Goal: Transaction & Acquisition: Purchase product/service

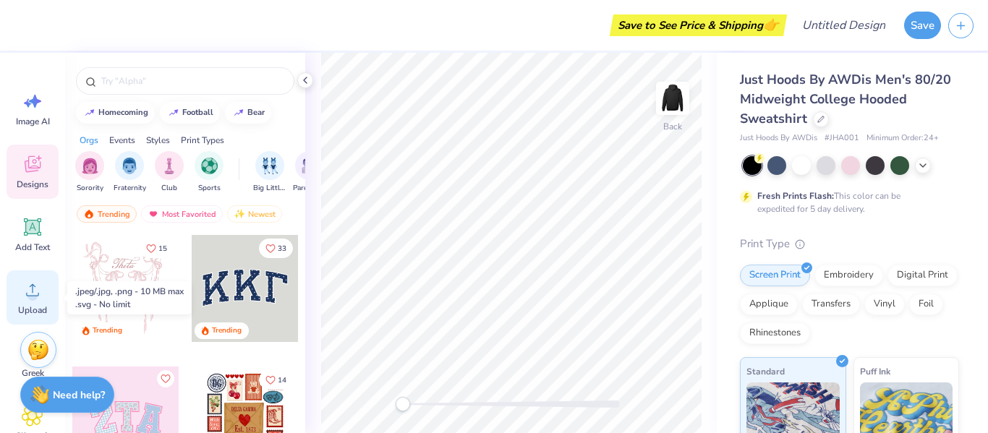
click at [35, 297] on circle at bounding box center [32, 296] width 10 height 10
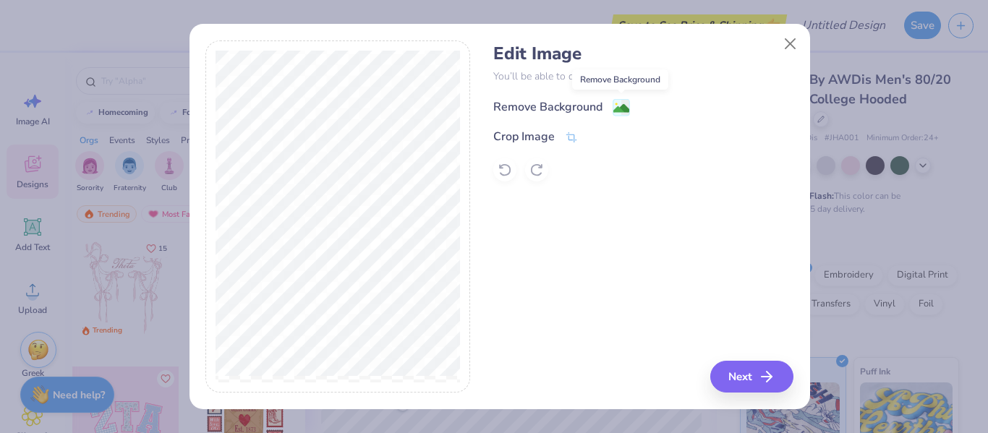
click at [614, 108] on image at bounding box center [621, 109] width 16 height 16
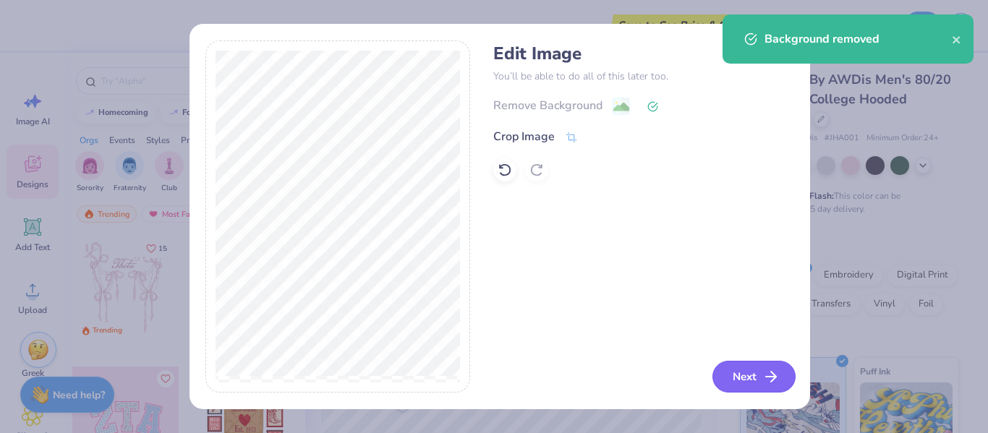
click at [765, 375] on icon "button" at bounding box center [771, 376] width 17 height 17
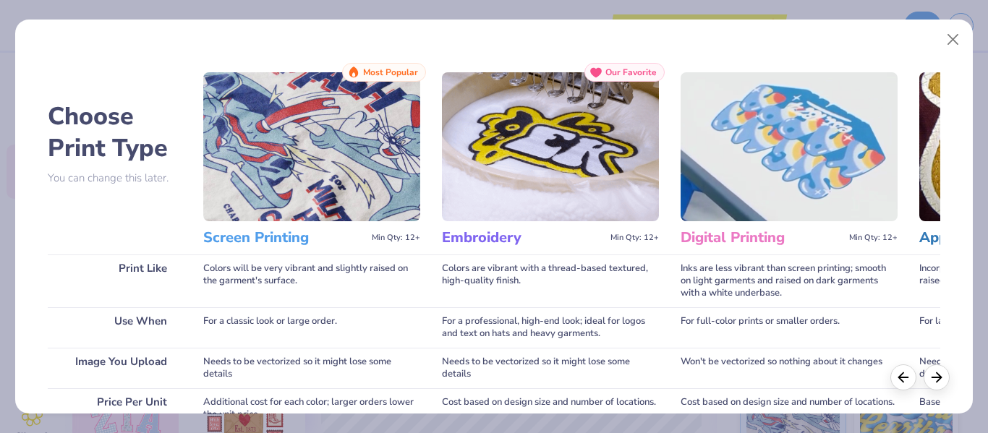
click at [300, 198] on img at bounding box center [311, 146] width 217 height 149
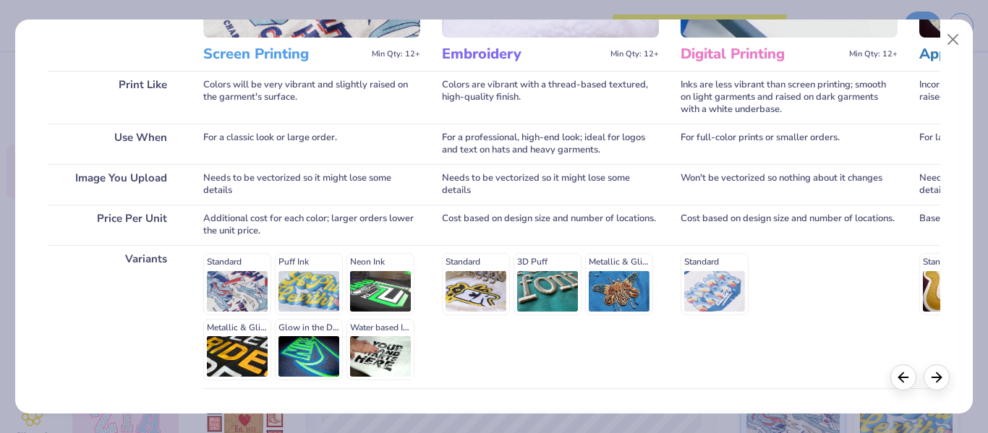
scroll to position [186, 0]
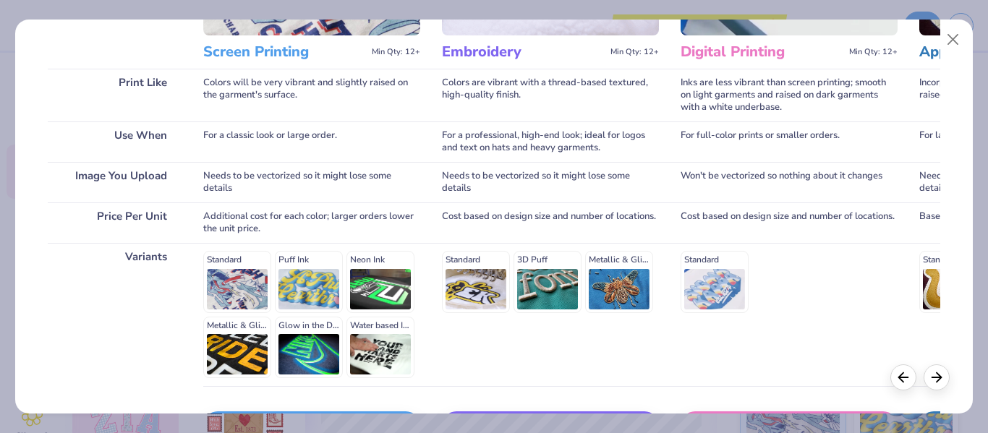
click at [234, 285] on div "Standard Puff Ink Neon Ink Metallic & Glitter Ink Glow in the Dark Ink Water ba…" at bounding box center [311, 314] width 217 height 127
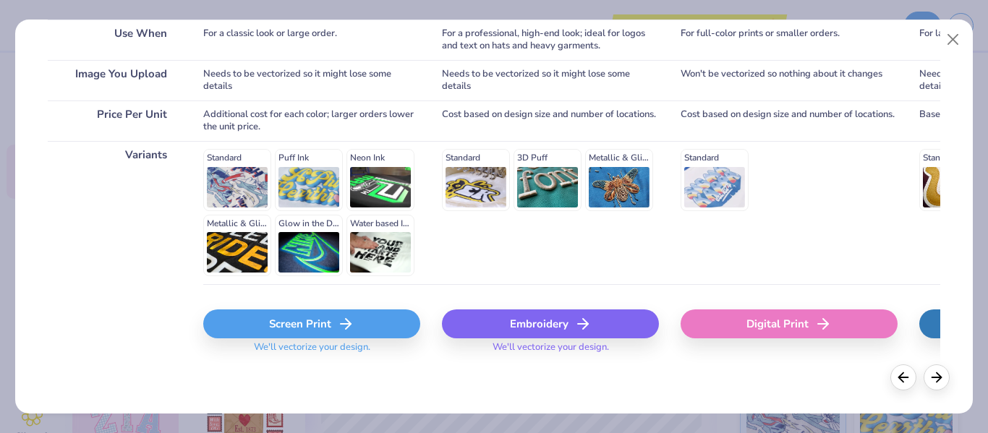
click at [250, 321] on div "Screen Print" at bounding box center [311, 324] width 217 height 29
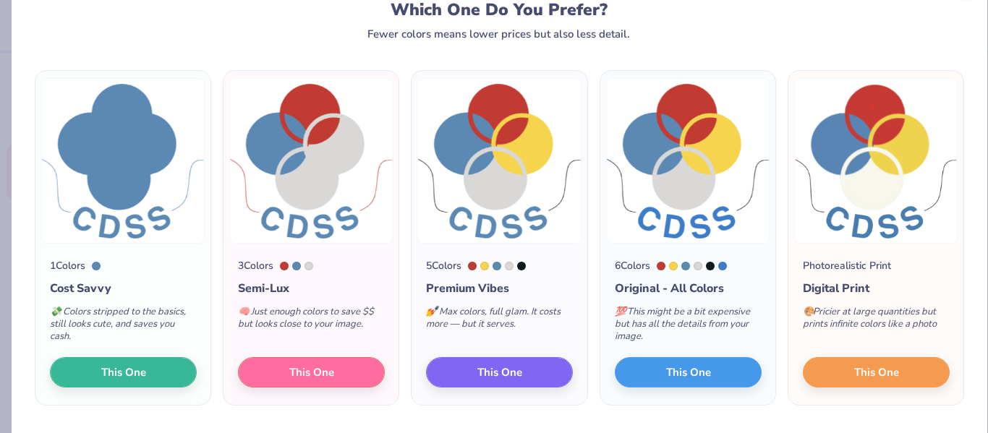
scroll to position [51, 0]
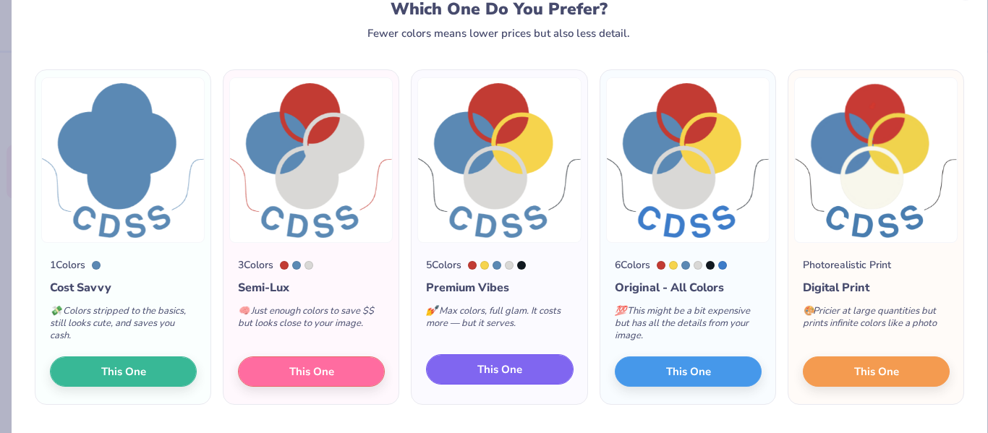
click at [502, 378] on button "This One" at bounding box center [499, 369] width 147 height 30
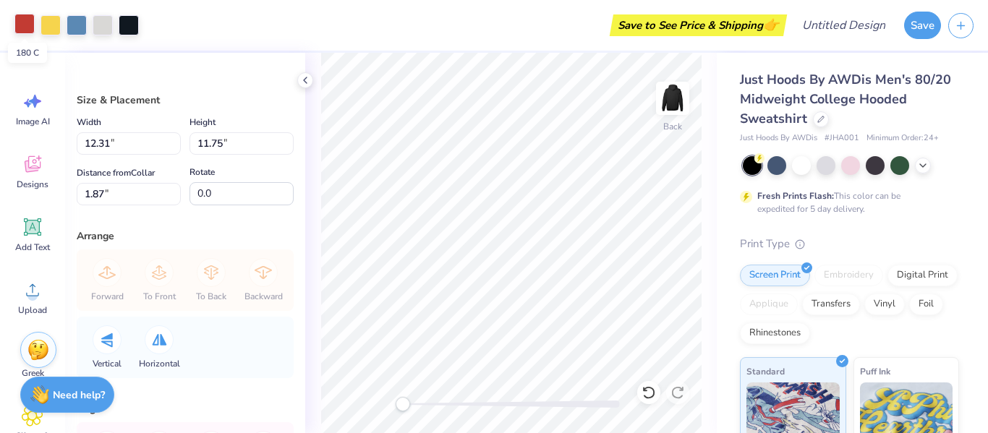
click at [16, 16] on div at bounding box center [24, 24] width 20 height 20
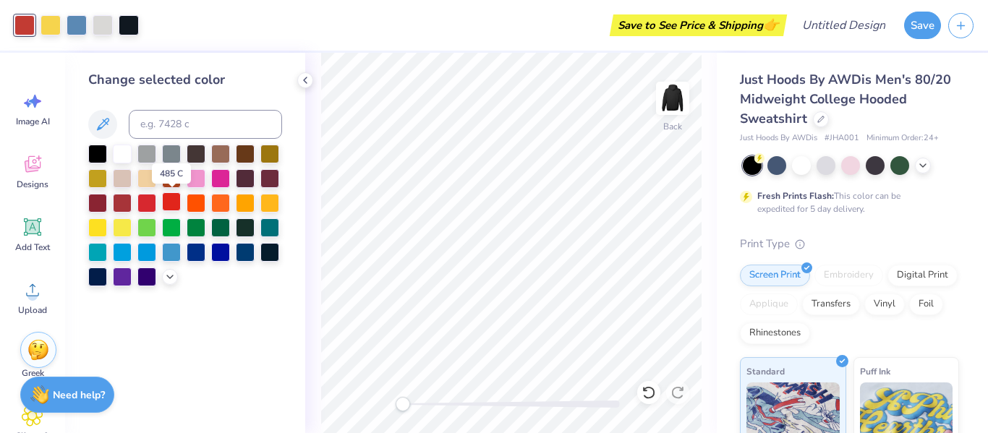
click at [171, 198] on div at bounding box center [171, 201] width 19 height 19
click at [76, 25] on div at bounding box center [77, 24] width 20 height 20
click at [147, 251] on div at bounding box center [146, 251] width 19 height 19
click at [123, 251] on div at bounding box center [122, 251] width 19 height 19
click at [99, 250] on div at bounding box center [97, 251] width 19 height 19
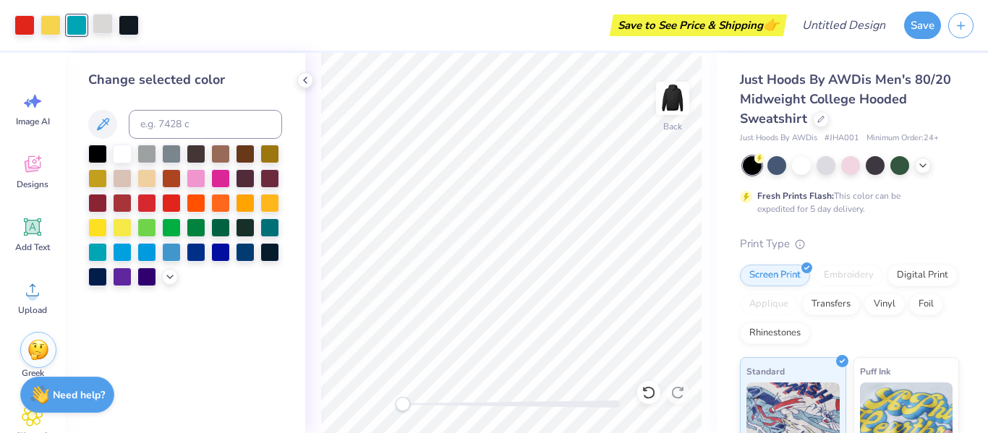
click at [101, 26] on div at bounding box center [103, 24] width 20 height 20
click at [117, 153] on div at bounding box center [122, 152] width 19 height 19
click at [79, 30] on div at bounding box center [77, 24] width 20 height 20
click at [146, 257] on div at bounding box center [146, 251] width 19 height 19
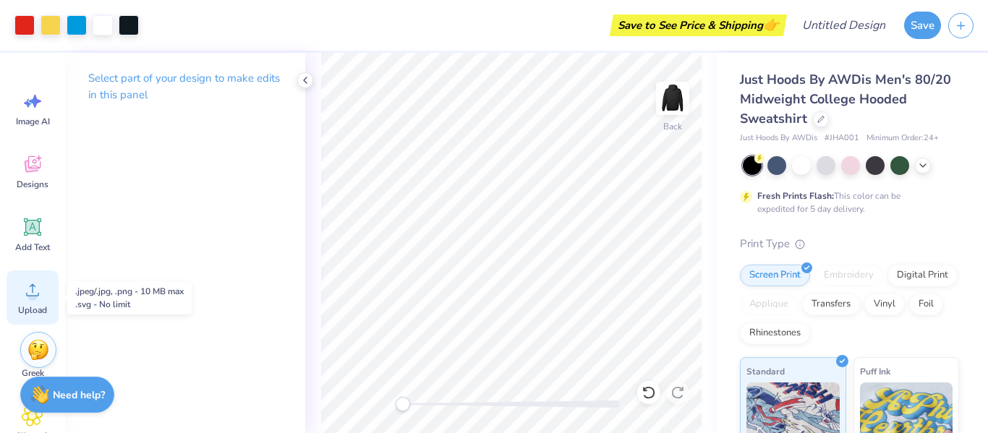
click at [45, 313] on span "Upload" at bounding box center [32, 311] width 29 height 12
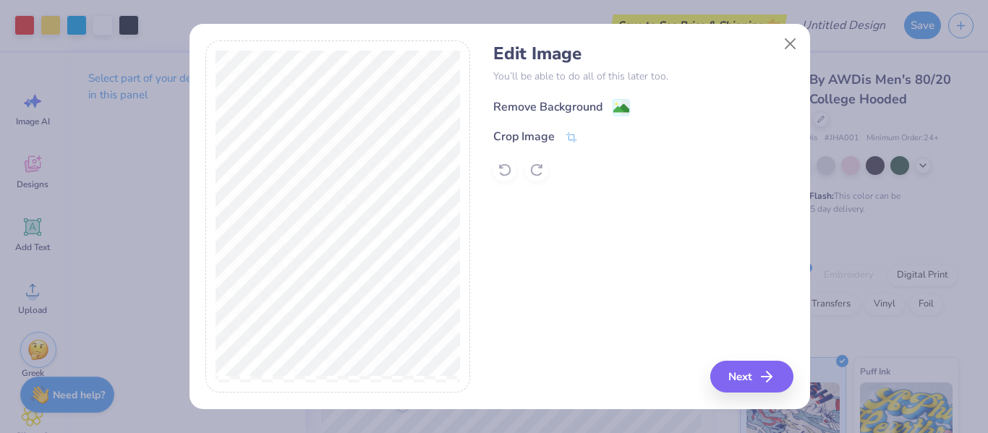
click at [578, 99] on div "Remove Background" at bounding box center [547, 106] width 109 height 17
click at [797, 48] on button "Close" at bounding box center [789, 43] width 27 height 27
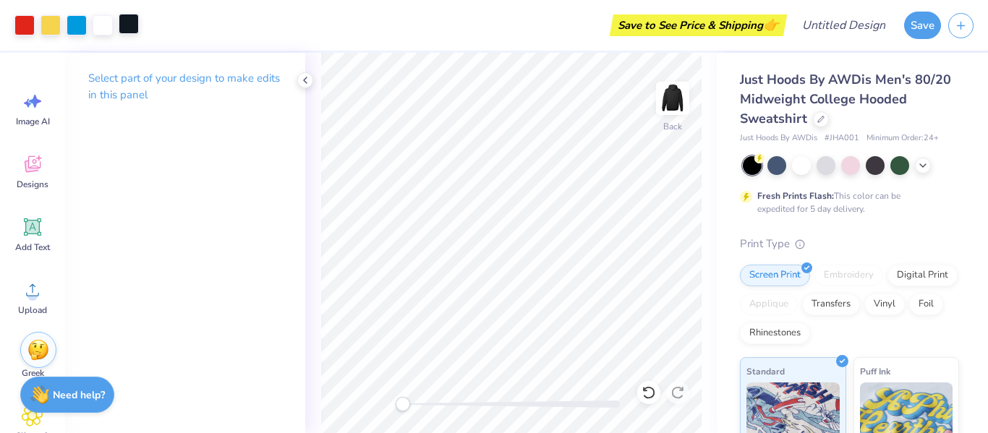
click at [133, 19] on div at bounding box center [129, 24] width 20 height 20
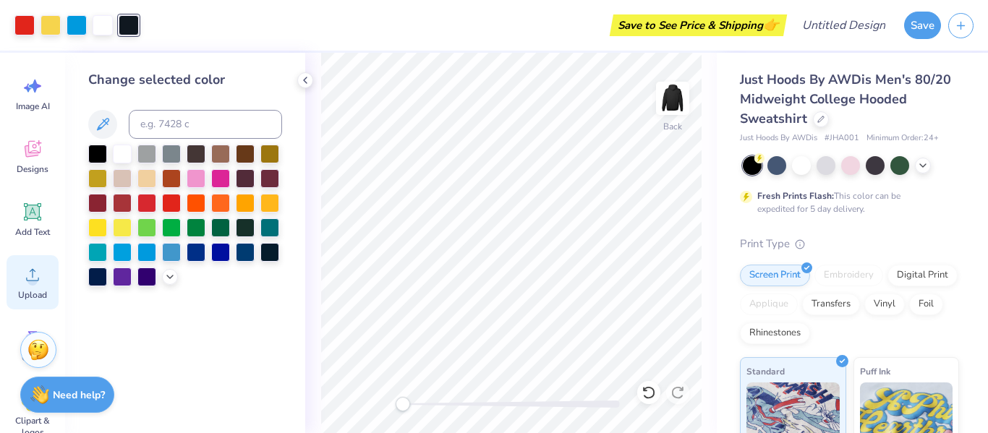
scroll to position [0, 0]
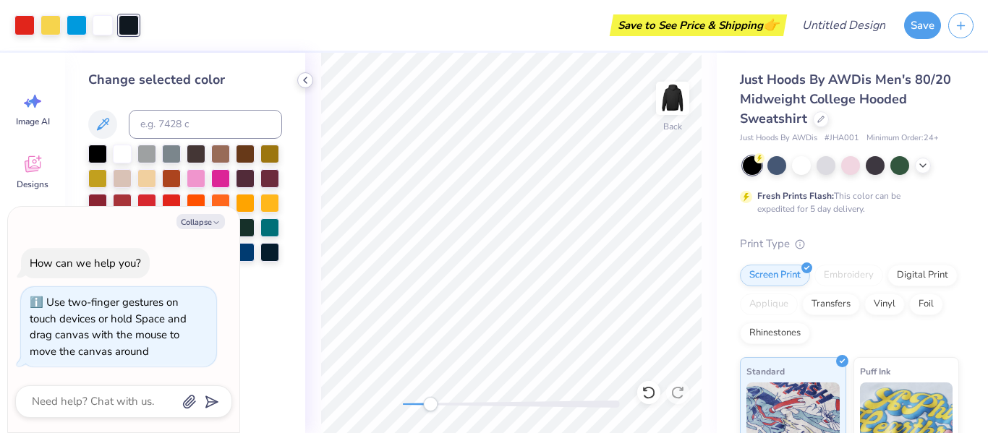
click at [307, 83] on icon at bounding box center [306, 81] width 12 height 12
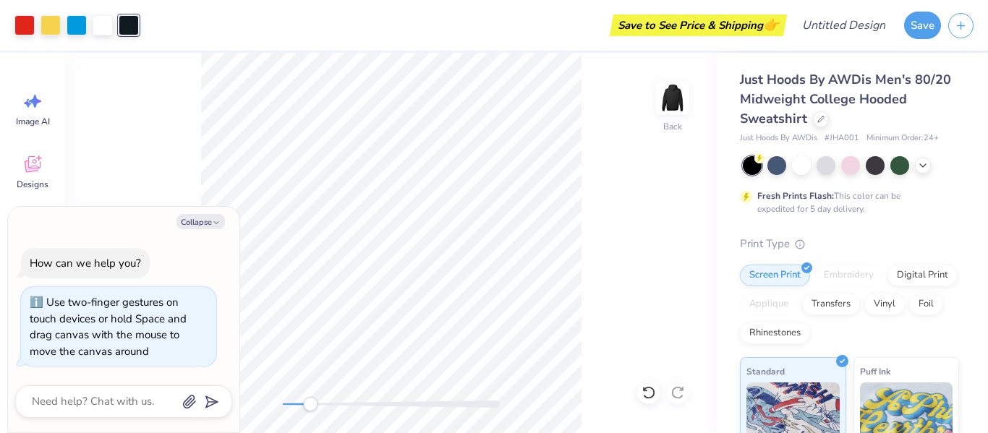
click at [129, 135] on div "Back" at bounding box center [391, 243] width 652 height 381
click at [204, 225] on button "Collapse" at bounding box center [201, 221] width 48 height 15
type textarea "x"
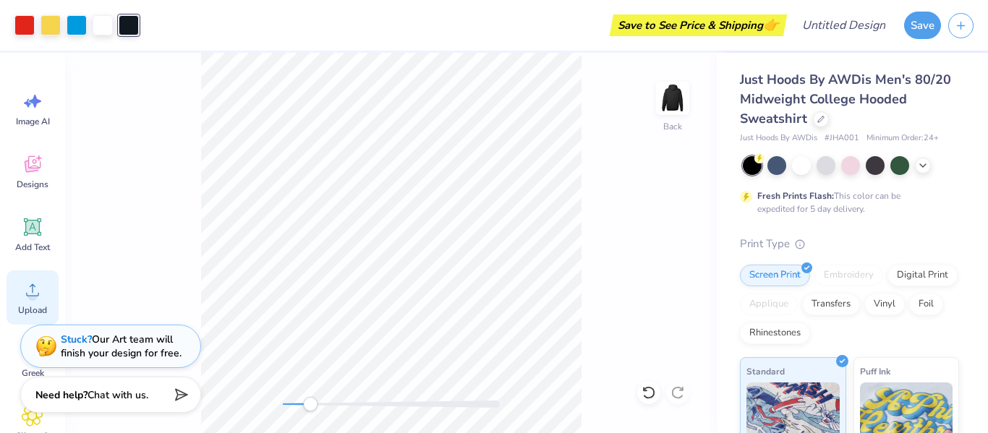
click at [27, 312] on span "Upload" at bounding box center [32, 311] width 29 height 12
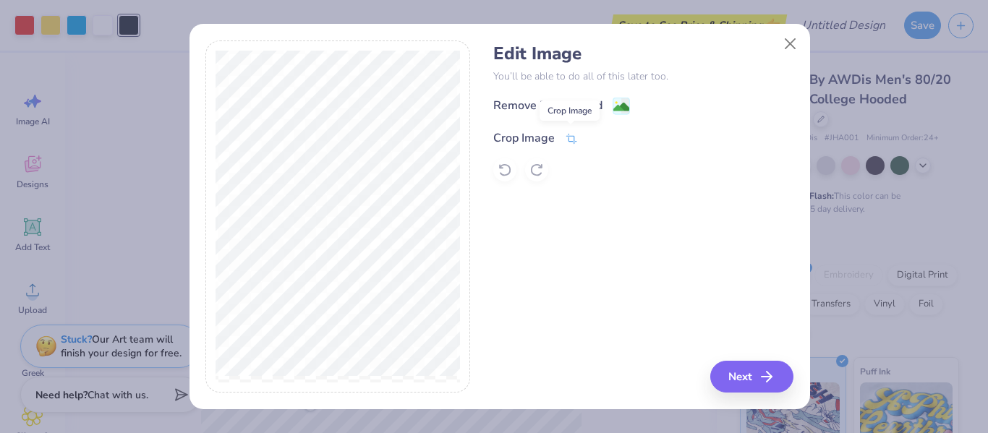
click at [573, 135] on icon at bounding box center [571, 138] width 13 height 13
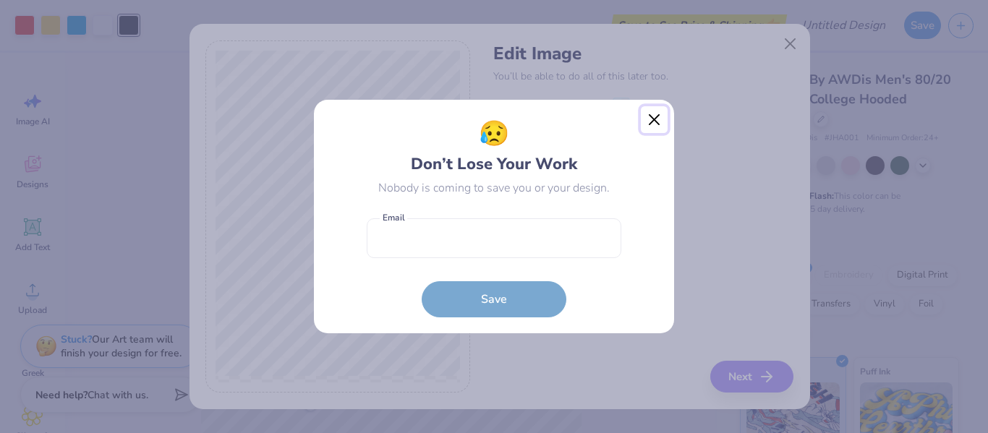
click at [653, 117] on button "Close" at bounding box center [654, 119] width 27 height 27
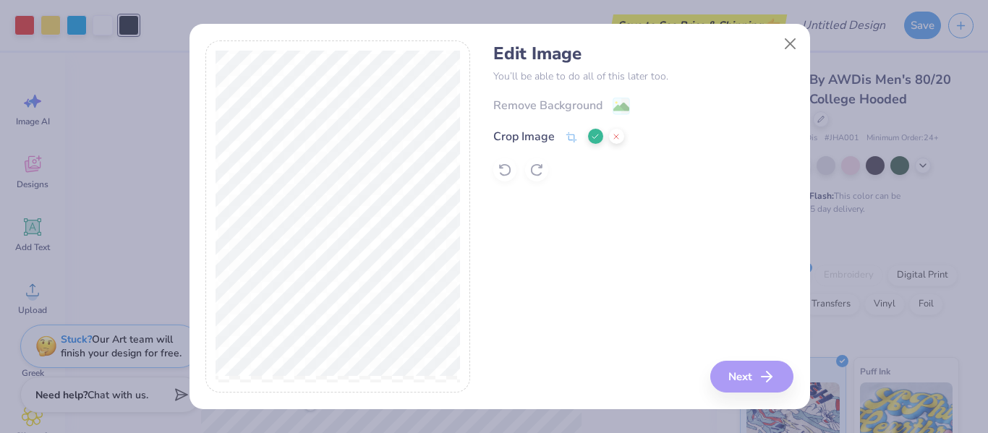
click at [613, 105] on div "Remove Background Crop Image" at bounding box center [643, 139] width 300 height 85
click at [613, 184] on div "Edit Image You’ll be able to do all of this later too. Remove Background Crop I…" at bounding box center [643, 217] width 300 height 353
click at [617, 137] on icon at bounding box center [616, 136] width 9 height 9
click at [595, 101] on div "Remove Background" at bounding box center [547, 106] width 109 height 17
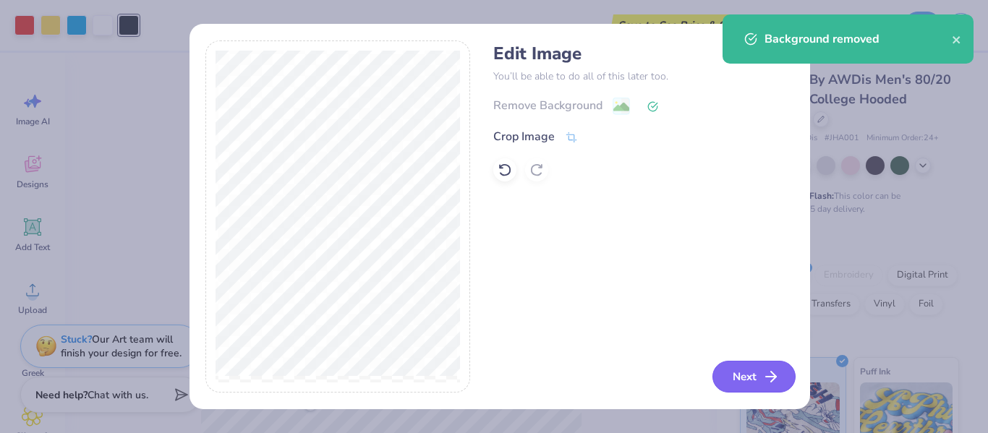
click at [744, 378] on button "Next" at bounding box center [754, 377] width 83 height 32
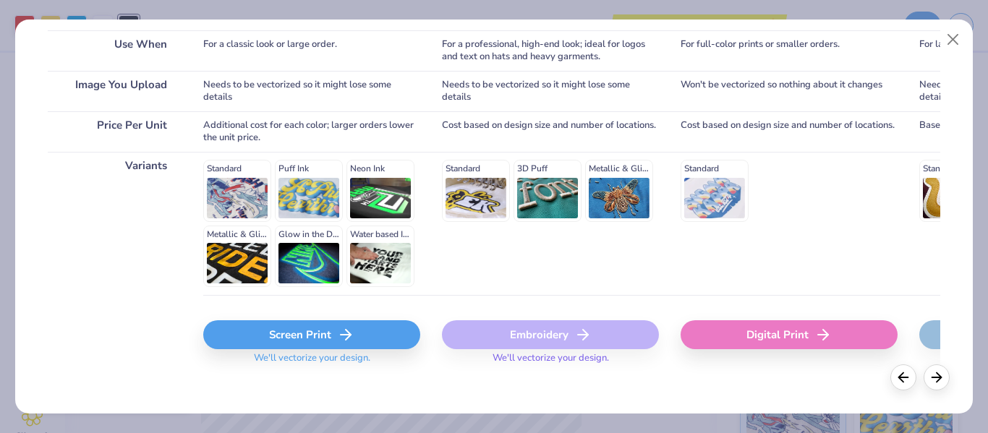
scroll to position [279, 0]
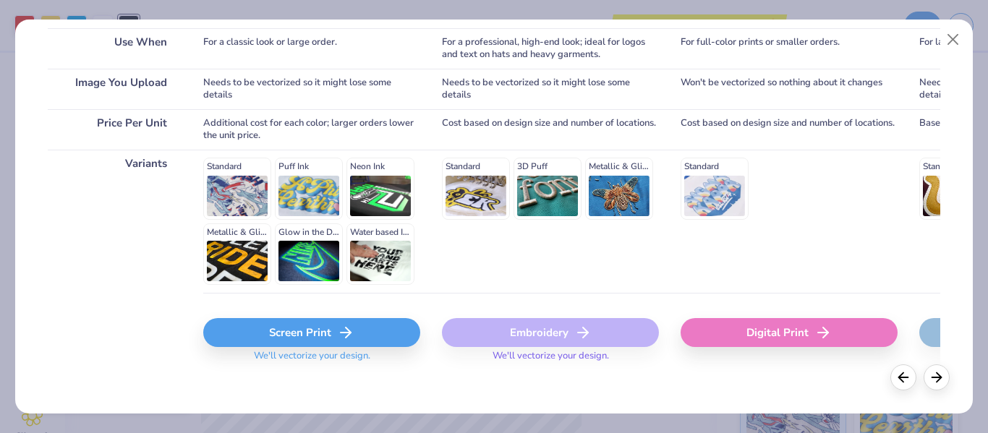
click at [250, 195] on div "Standard Puff Ink Neon Ink Metallic & Glitter Ink Glow in the Dark Ink Water ba…" at bounding box center [311, 221] width 217 height 127
click at [297, 332] on div "Screen Print" at bounding box center [311, 332] width 217 height 29
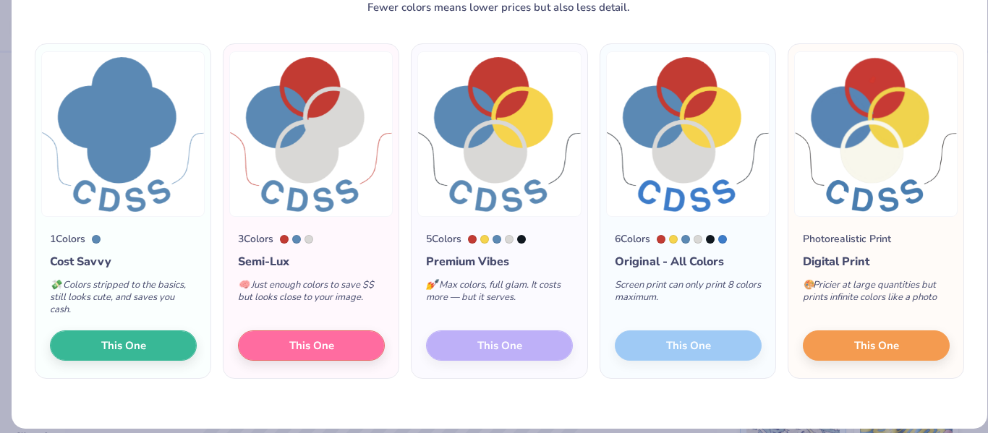
scroll to position [93, 0]
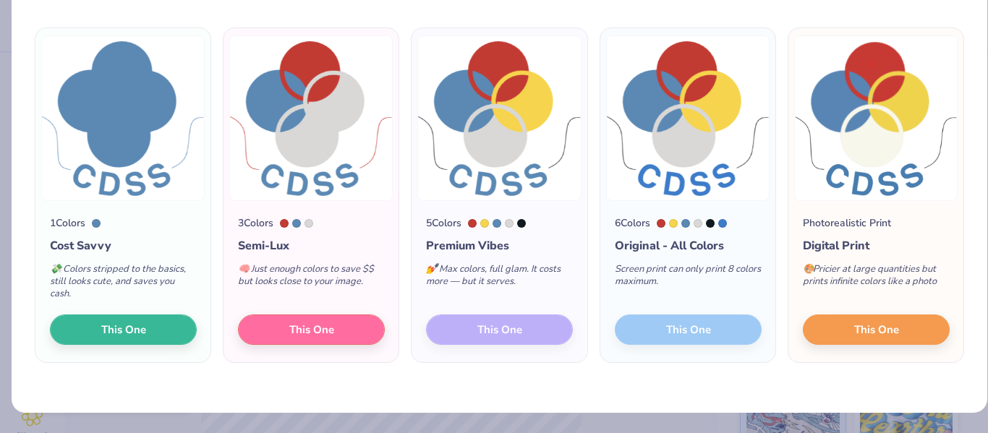
click at [518, 225] on div at bounding box center [521, 223] width 9 height 9
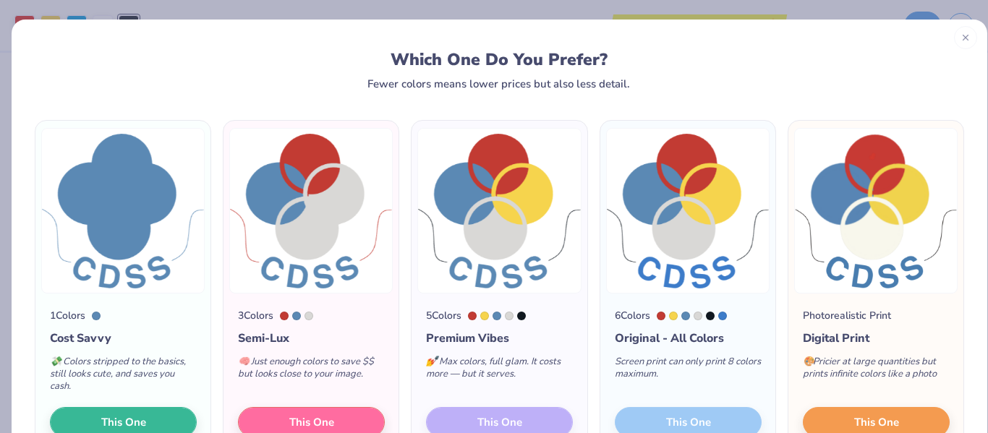
click at [957, 43] on div at bounding box center [965, 37] width 23 height 23
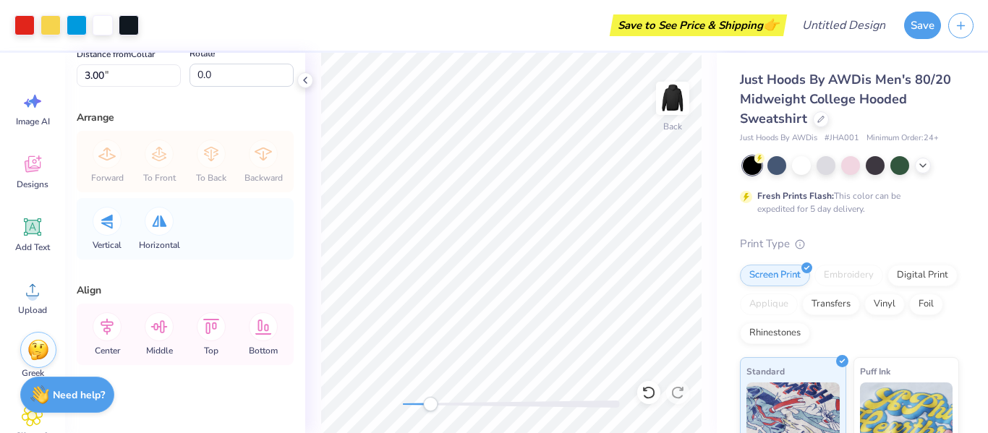
scroll to position [130, 0]
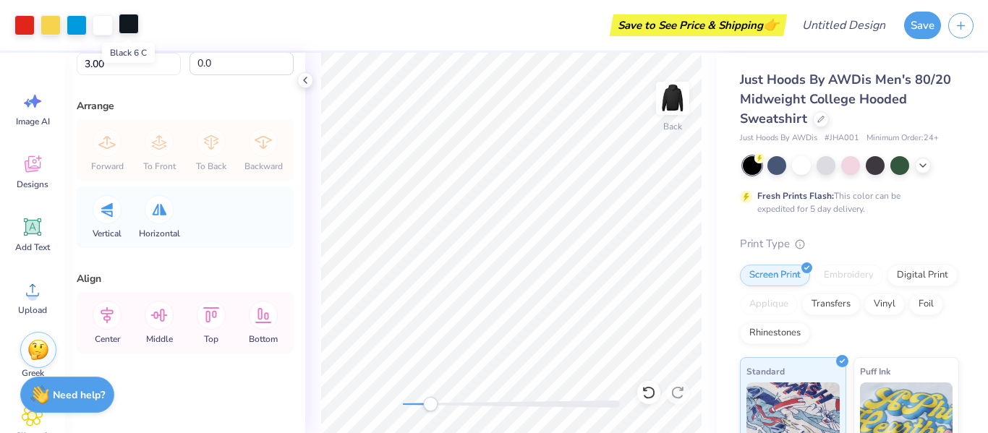
click at [126, 21] on div at bounding box center [129, 24] width 20 height 20
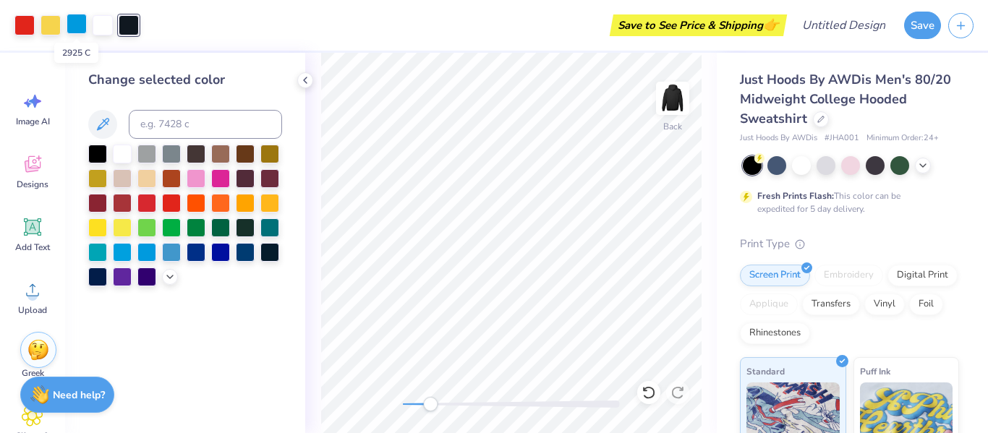
click at [80, 25] on div at bounding box center [77, 24] width 20 height 20
click at [150, 125] on input at bounding box center [205, 124] width 153 height 29
type input "2925"
click at [133, 21] on div at bounding box center [129, 24] width 20 height 20
click at [150, 124] on input at bounding box center [205, 124] width 153 height 29
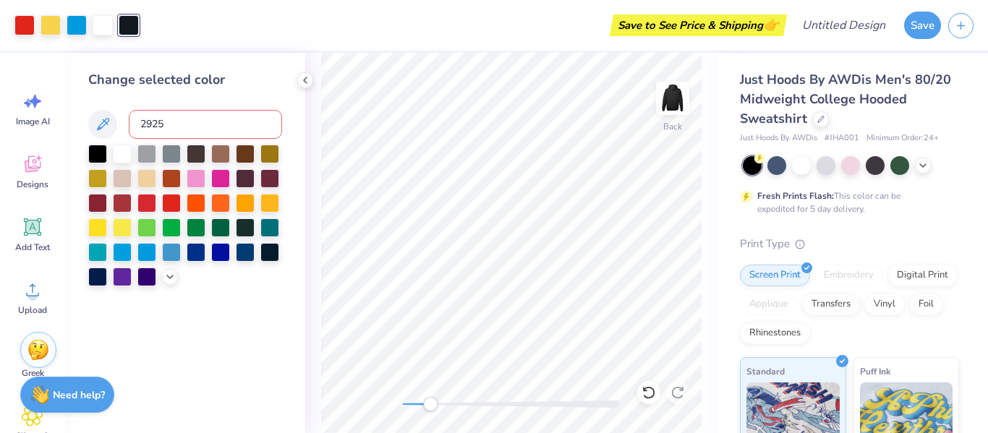
type input "2925"
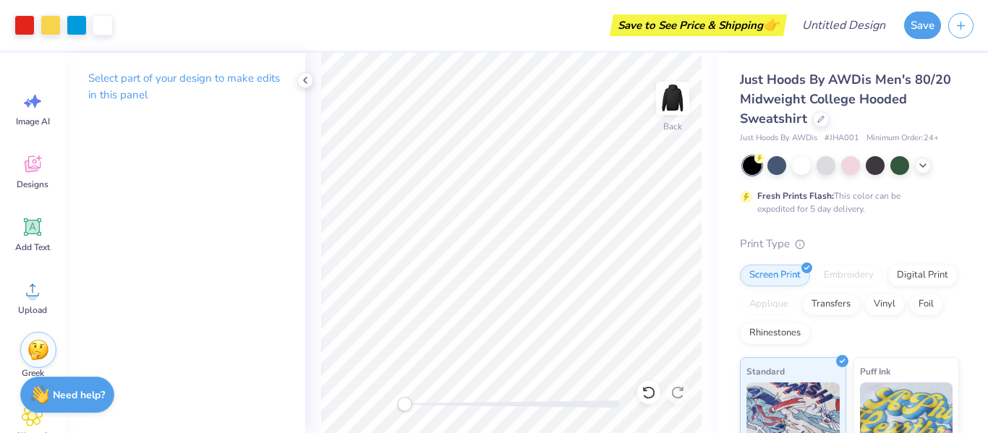
drag, startPoint x: 433, startPoint y: 400, endPoint x: 404, endPoint y: 409, distance: 29.7
click at [404, 409] on div "Accessibility label" at bounding box center [404, 404] width 14 height 14
click at [300, 82] on icon at bounding box center [306, 81] width 12 height 12
click at [53, 22] on div at bounding box center [51, 24] width 20 height 20
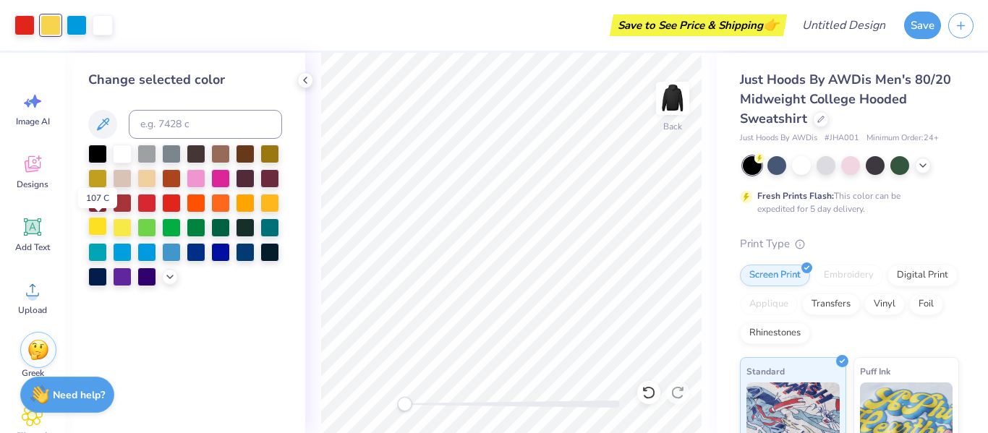
click at [102, 228] on div at bounding box center [97, 226] width 19 height 19
click at [303, 79] on icon at bounding box center [306, 81] width 12 height 12
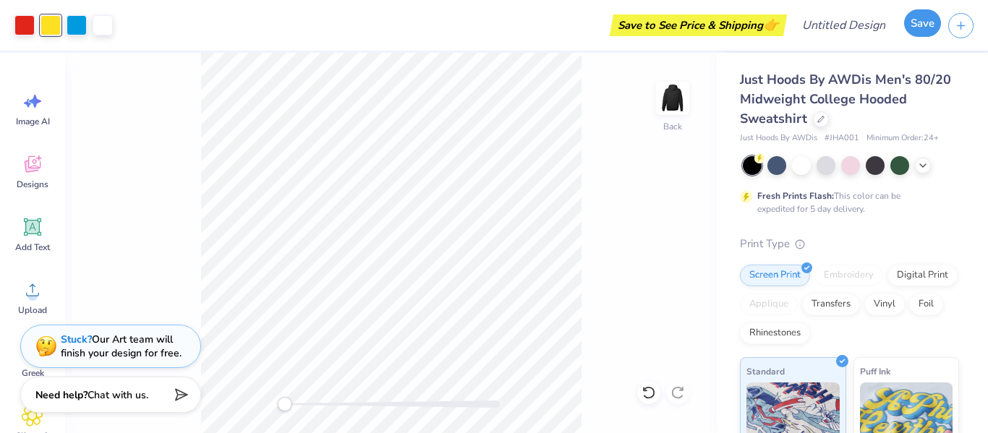
click at [906, 19] on button "Save" at bounding box center [922, 22] width 37 height 27
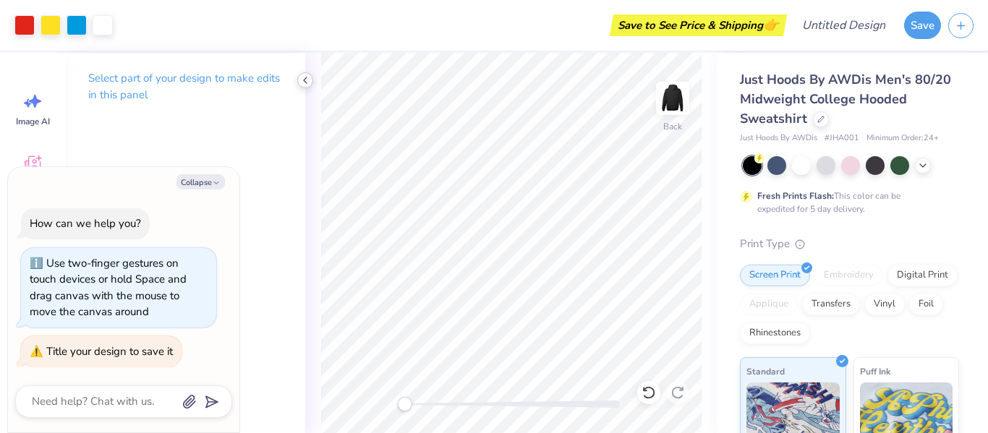
click at [304, 77] on icon at bounding box center [306, 81] width 12 height 12
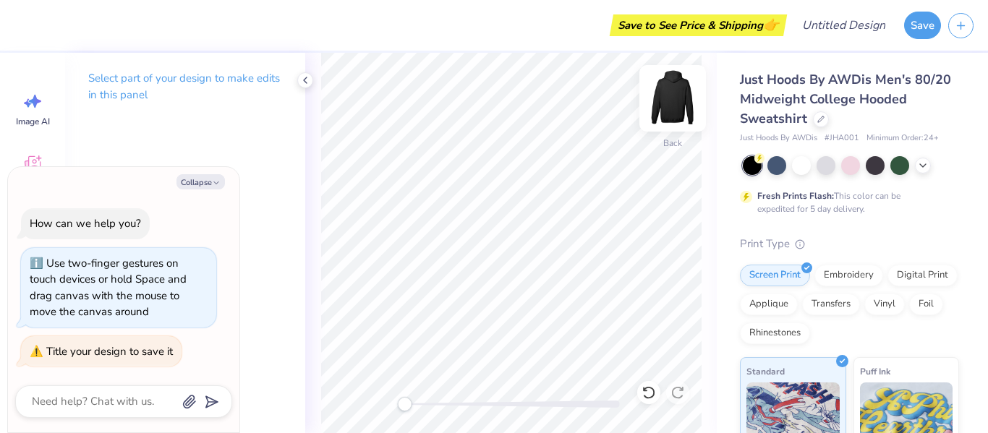
click at [668, 113] on img at bounding box center [673, 98] width 58 height 58
click at [305, 82] on icon at bounding box center [306, 81] width 12 height 12
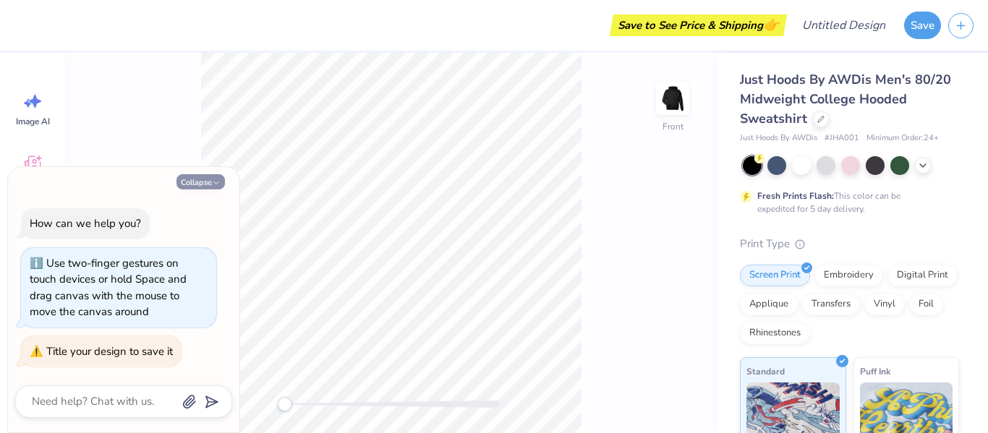
click at [216, 174] on button "Collapse" at bounding box center [201, 181] width 48 height 15
type textarea "x"
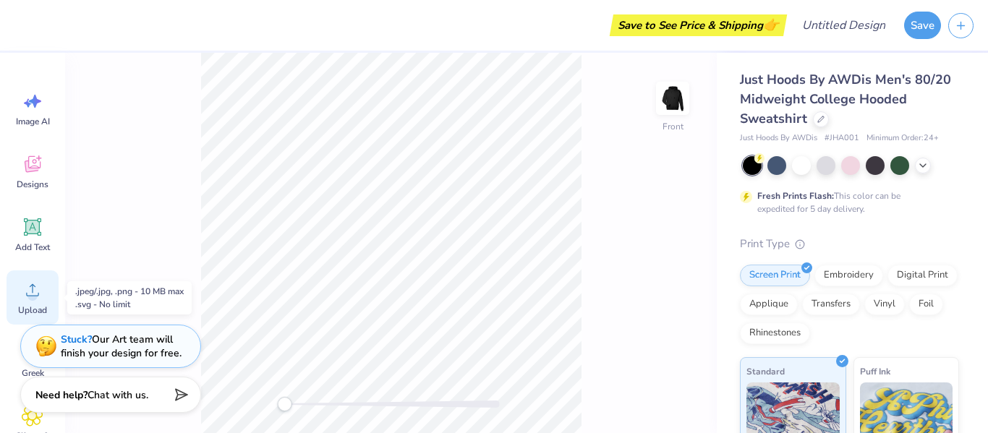
click at [33, 295] on circle at bounding box center [32, 296] width 10 height 10
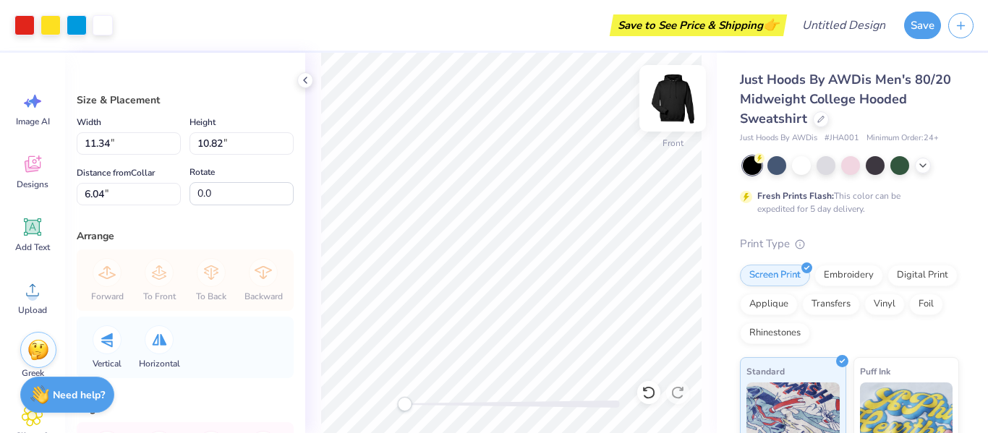
click at [668, 86] on img at bounding box center [673, 98] width 58 height 58
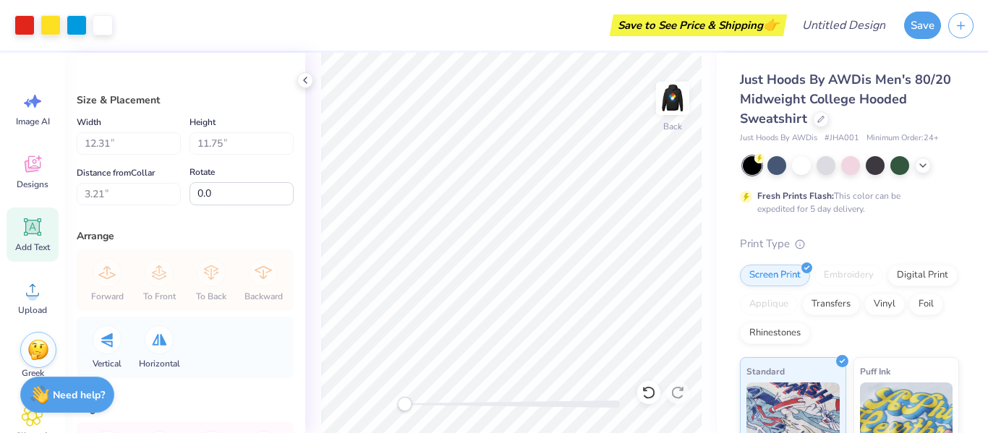
click at [31, 242] on span "Add Text" at bounding box center [32, 248] width 35 height 12
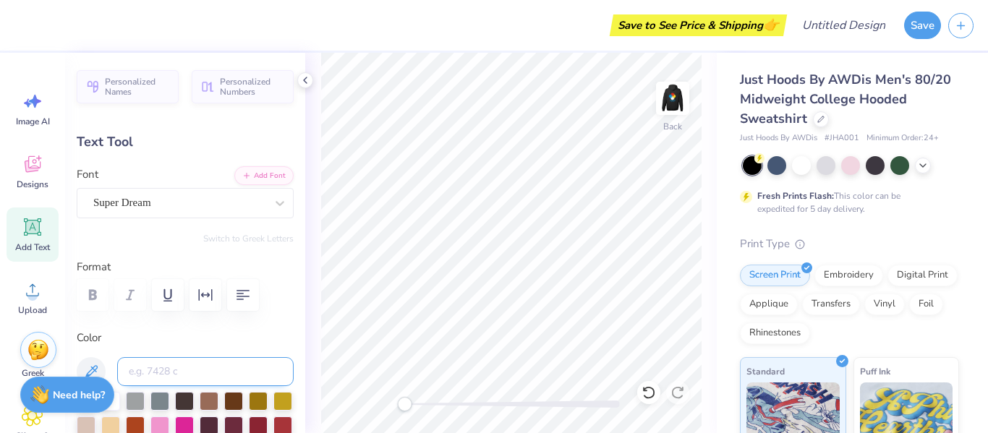
click at [176, 373] on input at bounding box center [205, 371] width 177 height 29
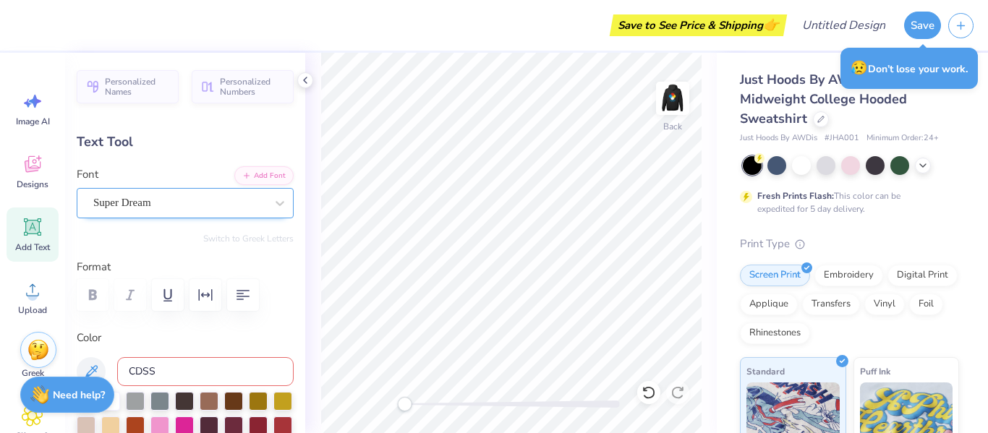
click at [170, 203] on div "Super Dream" at bounding box center [179, 203] width 175 height 22
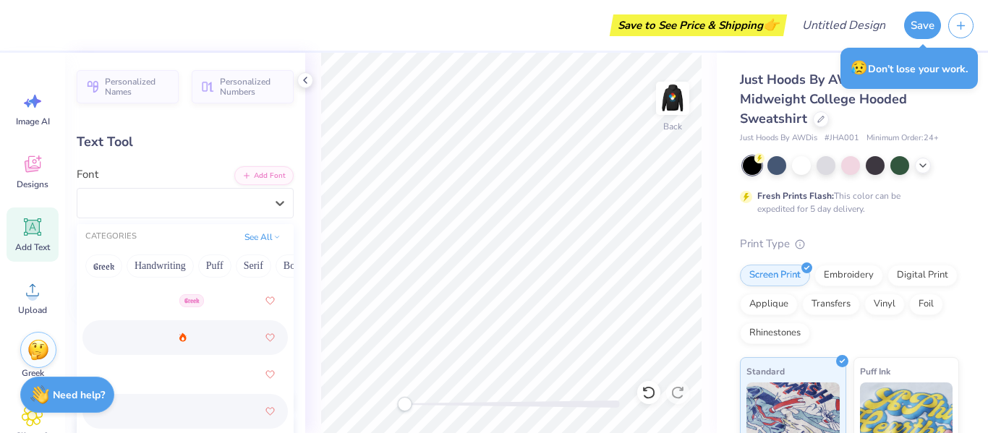
scroll to position [722, 0]
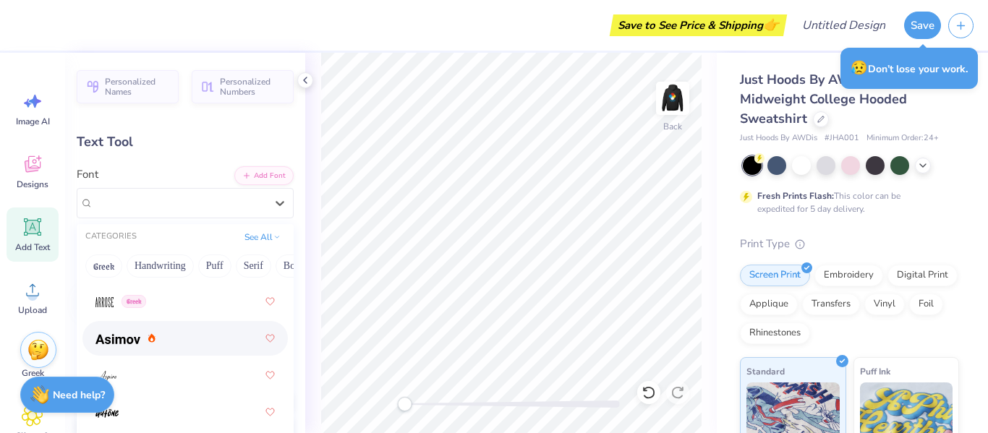
click at [166, 342] on div at bounding box center [184, 339] width 179 height 26
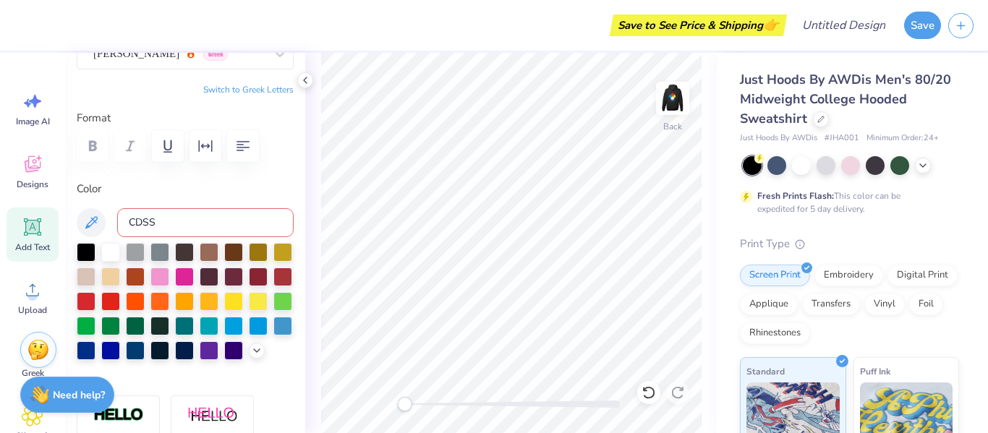
scroll to position [150, 0]
click at [157, 224] on input "CDSS" at bounding box center [205, 222] width 177 height 29
type input "C"
type input "2925"
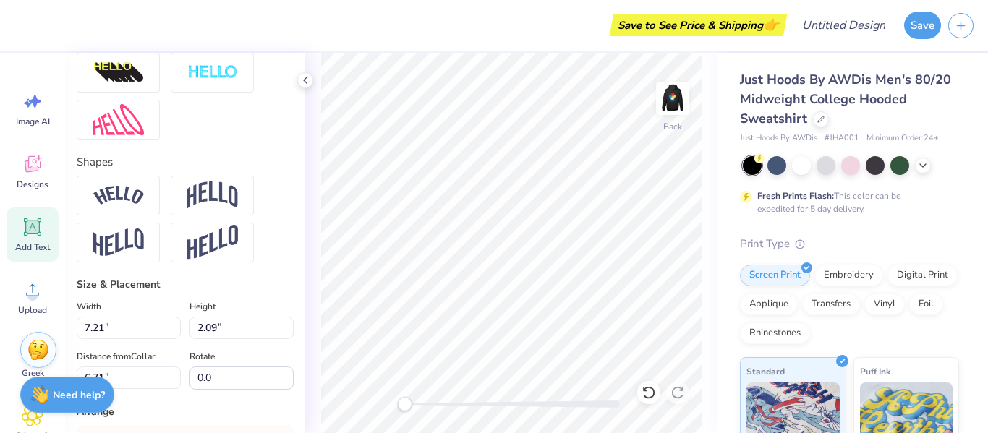
scroll to position [540, 0]
click at [216, 208] on img at bounding box center [212, 194] width 51 height 27
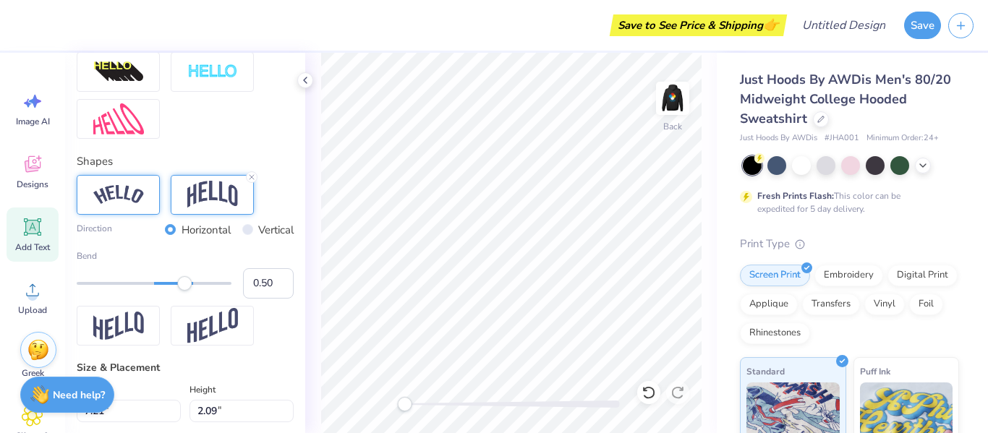
click at [140, 205] on img at bounding box center [118, 195] width 51 height 20
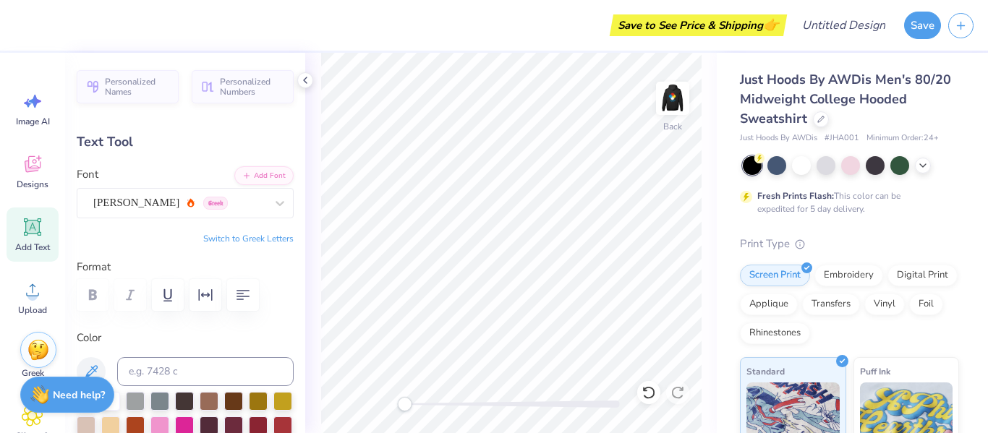
scroll to position [12, 1]
type textarea "T"
type textarea "CDSS"
type input "9.61"
type input "2.91"
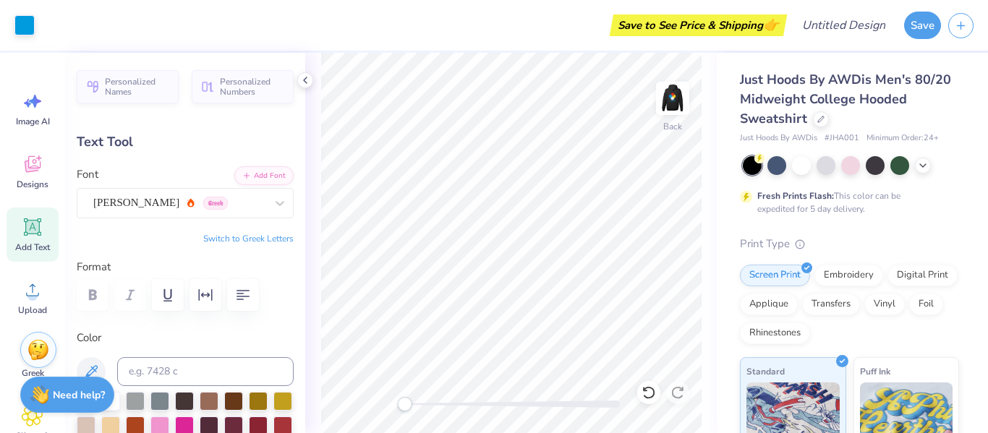
type input "6.30"
type input "5.62"
type input "1.70"
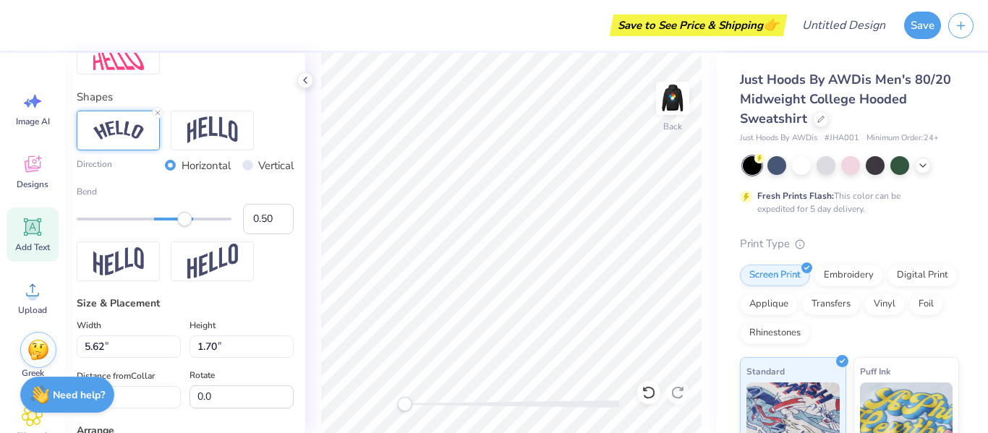
scroll to position [605, 0]
type input "0.25"
drag, startPoint x: 183, startPoint y: 246, endPoint x: 166, endPoint y: 249, distance: 16.9
click at [166, 226] on div "Accessibility label" at bounding box center [167, 218] width 14 height 14
type input "0.30"
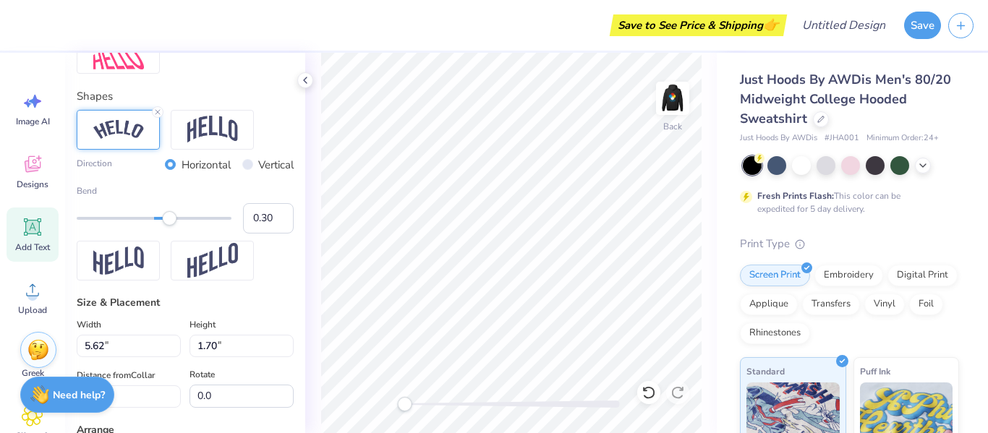
click at [170, 226] on div "Accessibility label" at bounding box center [169, 218] width 14 height 14
type input "5.09"
type input "1.40"
type input "3.62"
type input "0.38"
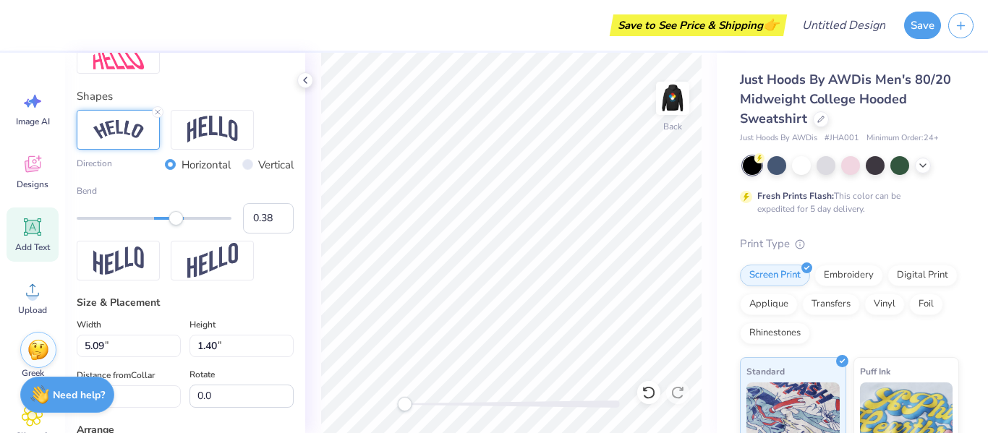
click at [176, 226] on div "Accessibility label" at bounding box center [176, 218] width 14 height 14
click at [670, 102] on img at bounding box center [673, 98] width 58 height 58
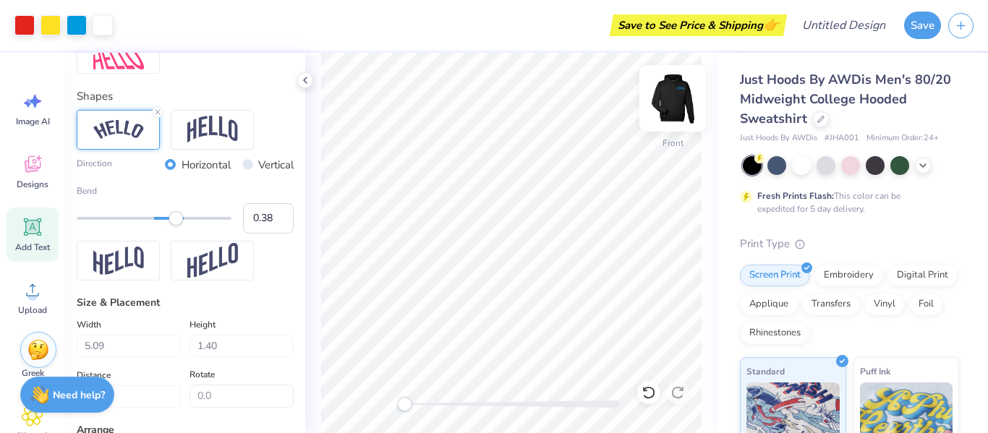
click at [676, 106] on img at bounding box center [673, 98] width 58 height 58
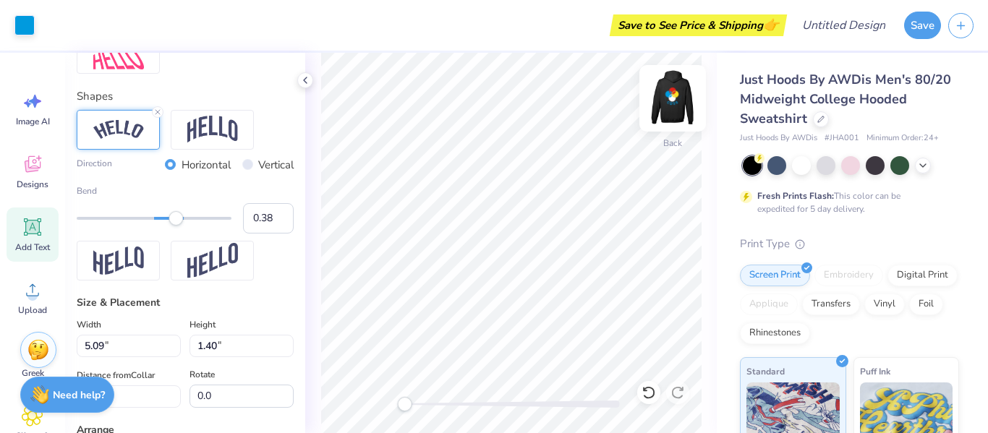
type input "5.31"
type input "1.50"
type input "3.57"
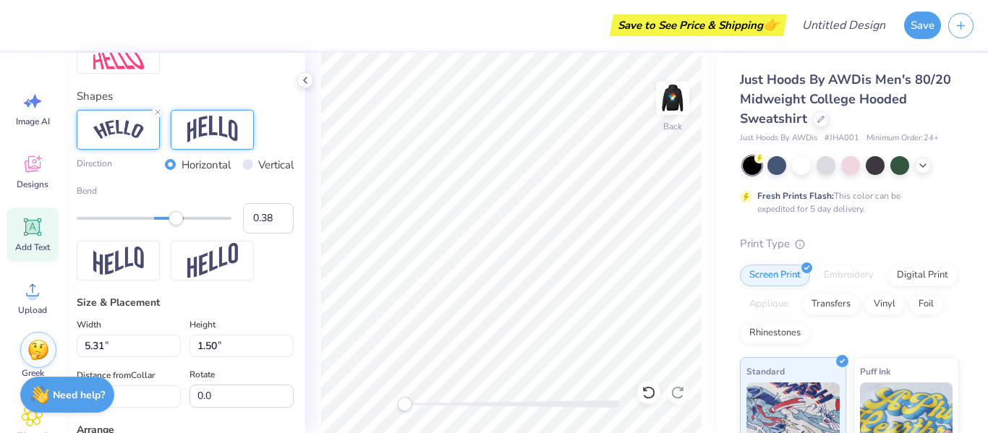
click at [213, 143] on img at bounding box center [212, 129] width 51 height 27
type input "0.29"
click at [169, 226] on div "Accessibility label" at bounding box center [171, 218] width 14 height 14
type input "0.19"
drag, startPoint x: 169, startPoint y: 245, endPoint x: 162, endPoint y: 247, distance: 7.4
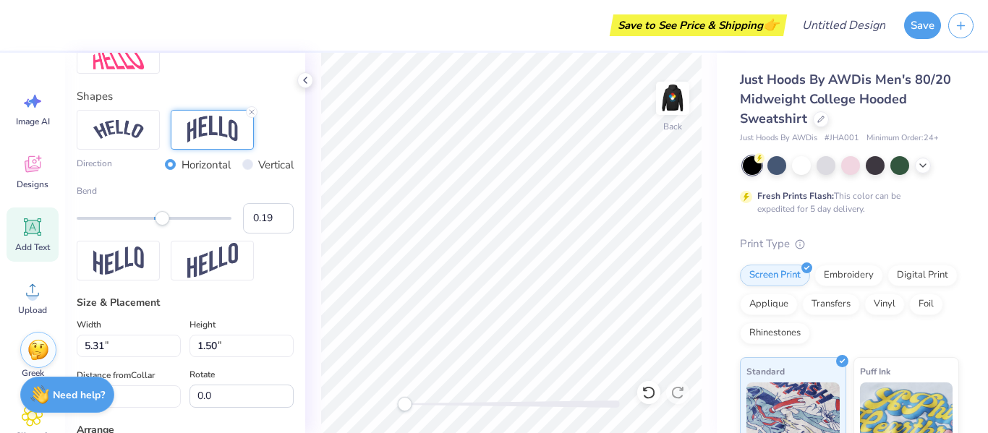
click at [162, 226] on div "Accessibility label" at bounding box center [162, 218] width 14 height 14
type input "0.25"
click at [166, 226] on div "Accessibility label" at bounding box center [166, 218] width 14 height 14
click at [674, 87] on img at bounding box center [673, 98] width 58 height 58
click at [674, 87] on img at bounding box center [672, 98] width 29 height 29
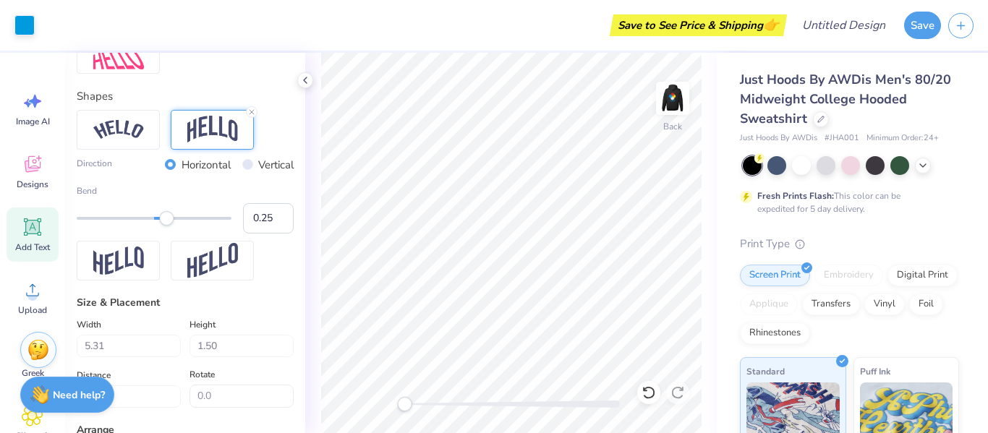
click at [674, 87] on img at bounding box center [672, 98] width 29 height 29
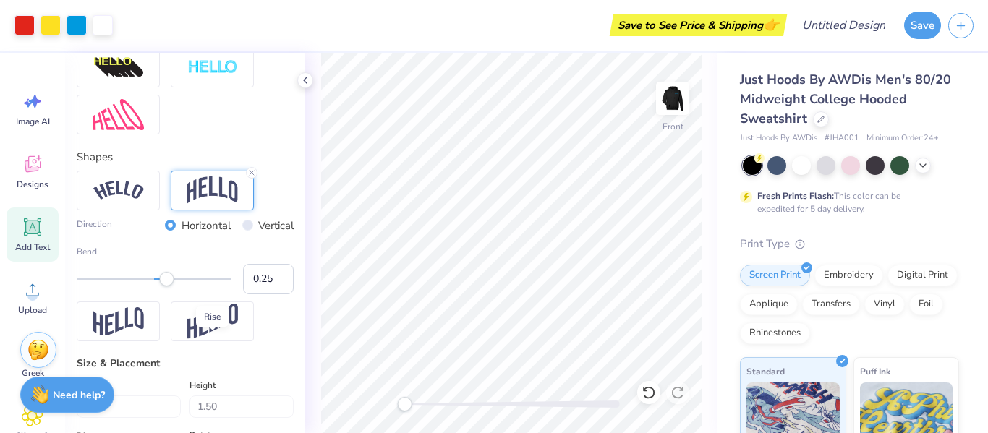
scroll to position [536, 0]
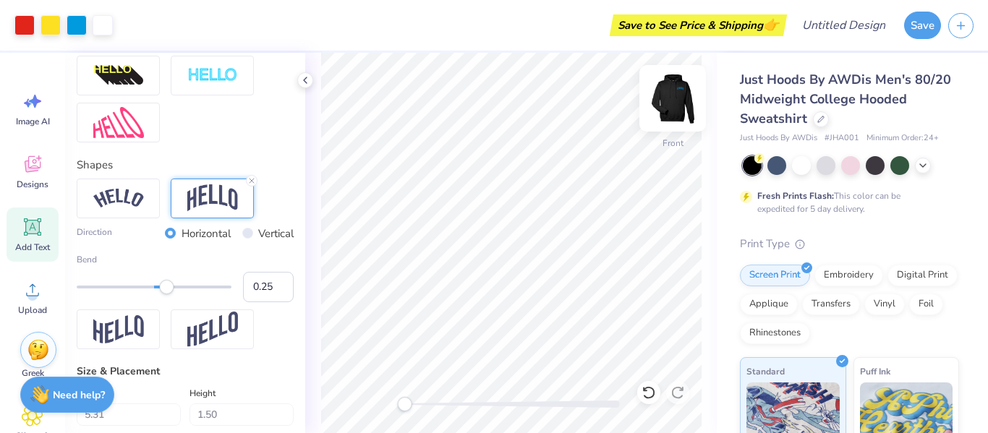
click at [674, 92] on img at bounding box center [673, 98] width 58 height 58
click at [681, 93] on img at bounding box center [673, 98] width 58 height 58
click at [676, 106] on img at bounding box center [673, 98] width 58 height 58
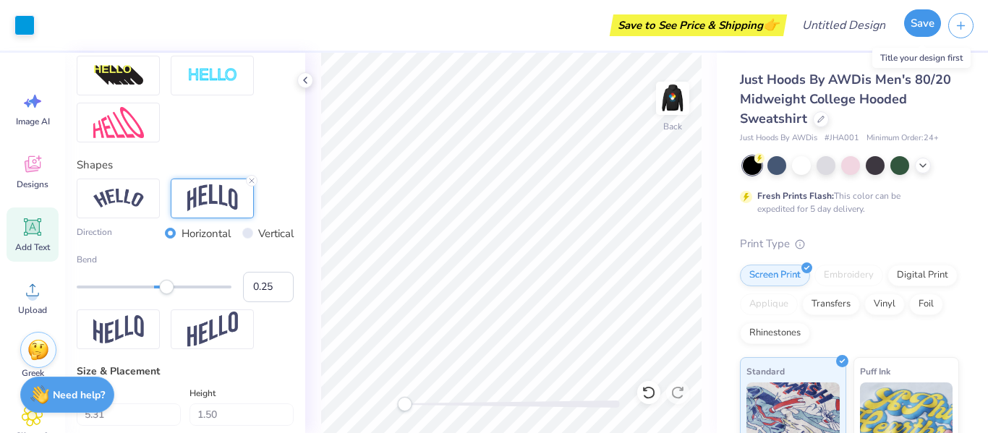
click at [909, 26] on button "Save" at bounding box center [922, 22] width 37 height 27
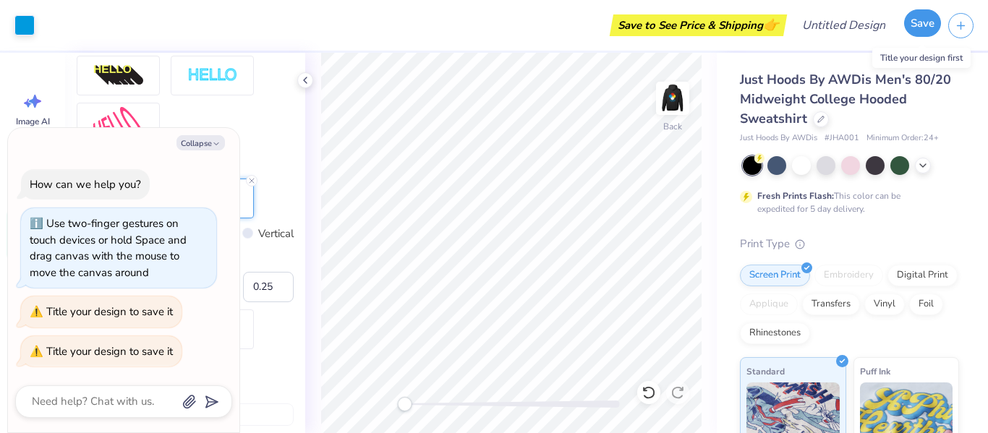
click at [912, 27] on button "Save" at bounding box center [922, 22] width 37 height 27
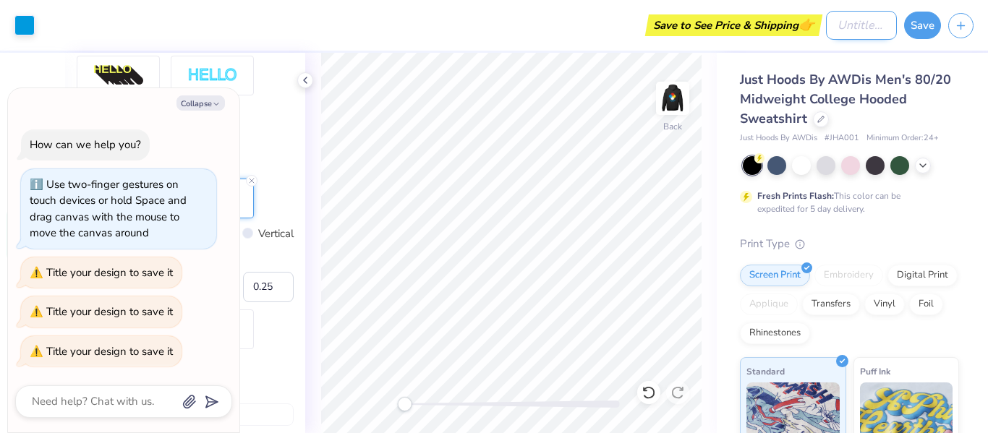
type textarea "x"
click at [879, 17] on input "Design Title" at bounding box center [861, 25] width 71 height 29
type input "C"
type textarea "x"
type input "CD"
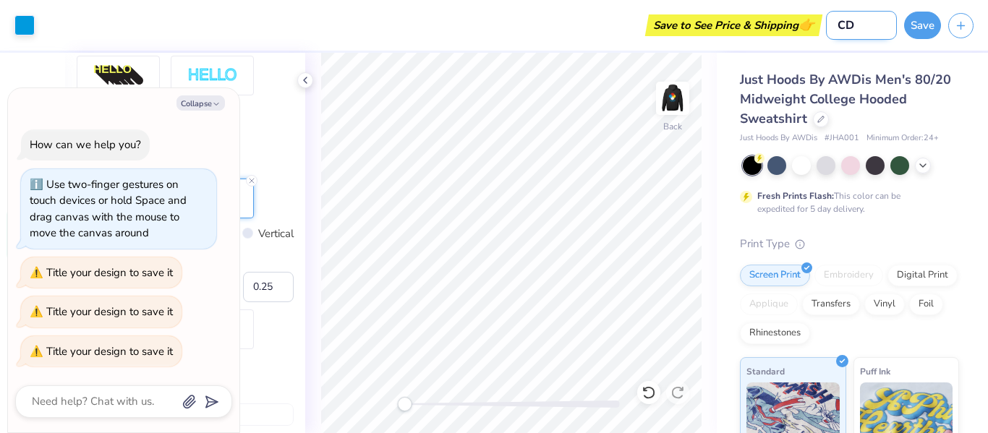
type textarea "x"
type input "CDS"
type textarea "x"
type input "CDSS"
type textarea "x"
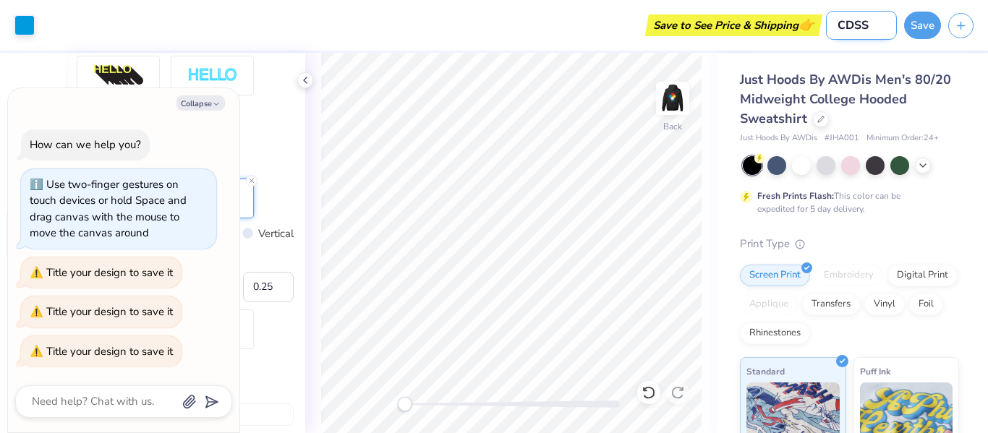
type input "CDSS"
type textarea "x"
type input "CDSS T"
type textarea "x"
type input "CDSS Ts"
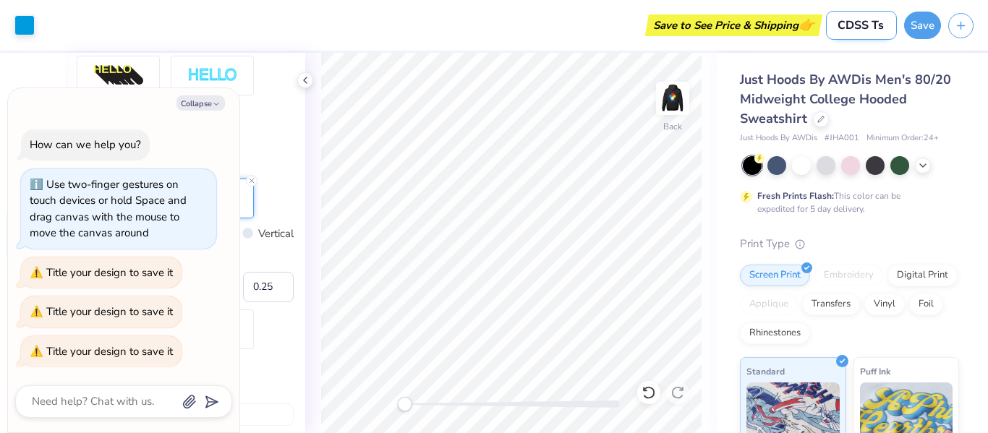
type textarea "x"
type input "CDSS Tsh"
type textarea "x"
type input "CDSS Tshi"
type textarea "x"
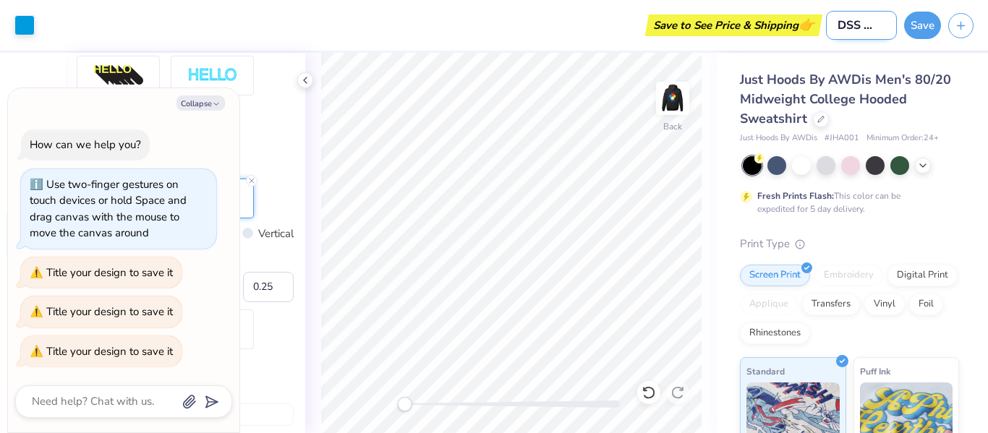
type input "CDSS Tshir"
type textarea "x"
type input "CDSS Tshirt"
type textarea "x"
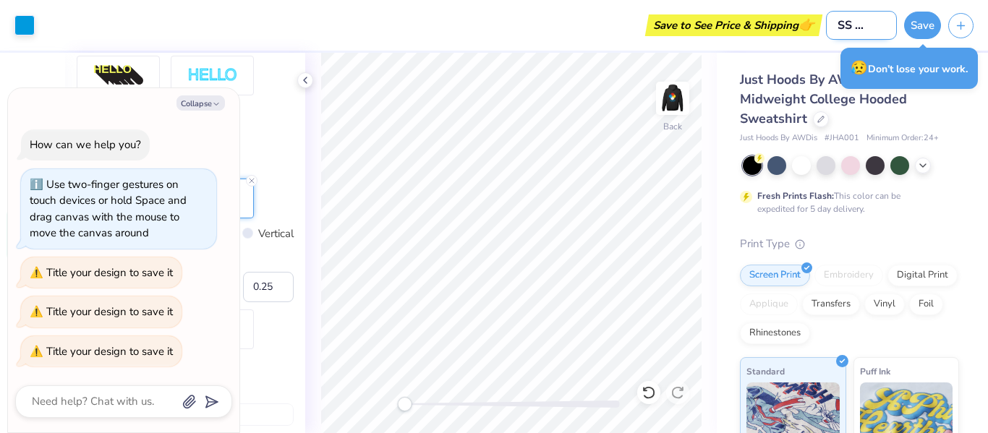
type input "CDSS Tshirt"
type textarea "x"
type input "CDSS Tshirt 1"
type textarea "x"
type input "CDSS Tshirt 1."
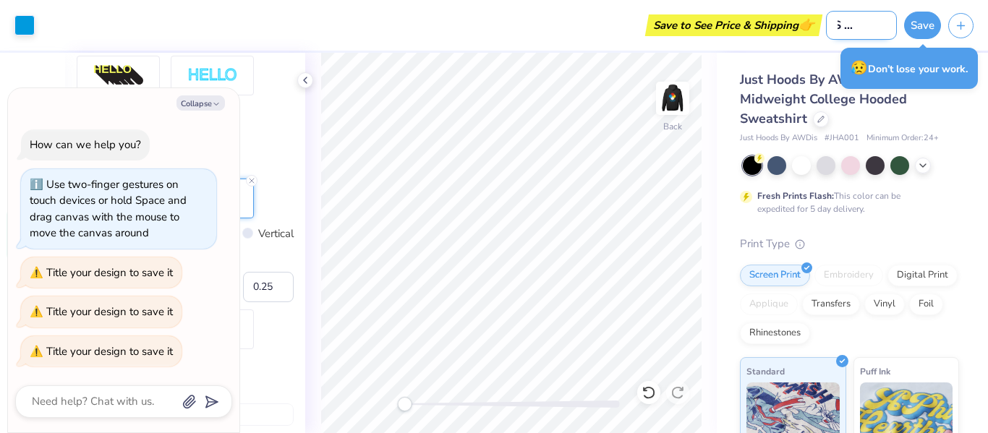
type textarea "x"
type input "CDSS Tshirt 1.0"
type textarea "x"
type input "CDSS Tshirt 1.0"
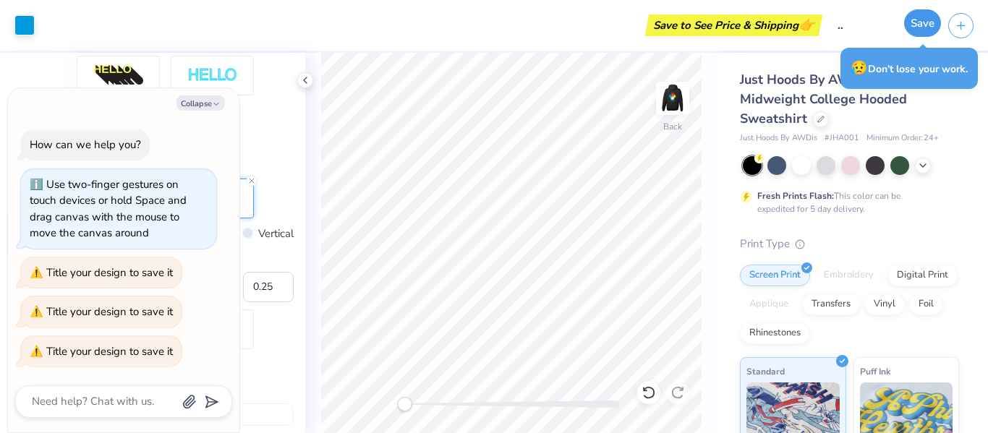
click at [932, 27] on button "Save" at bounding box center [922, 22] width 37 height 27
type textarea "x"
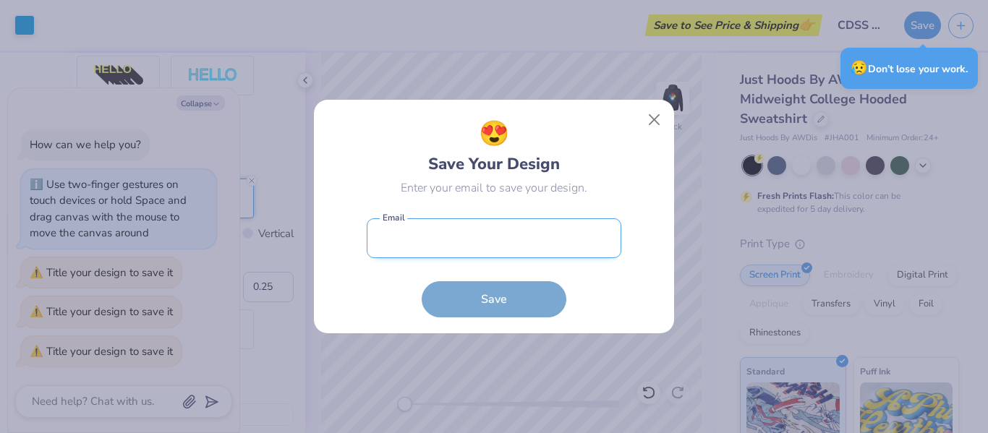
click at [433, 251] on input "email" at bounding box center [494, 238] width 255 height 40
type input "[EMAIL_ADDRESS][DOMAIN_NAME]"
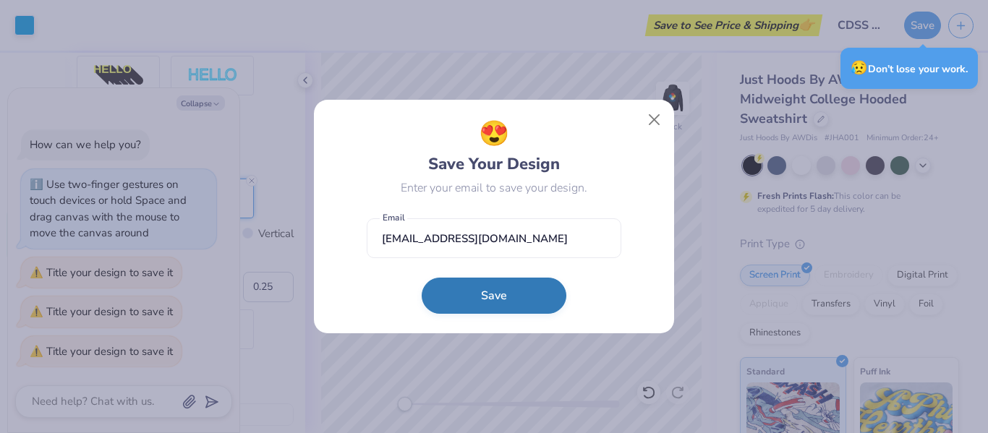
click at [491, 299] on button "Save" at bounding box center [494, 296] width 145 height 36
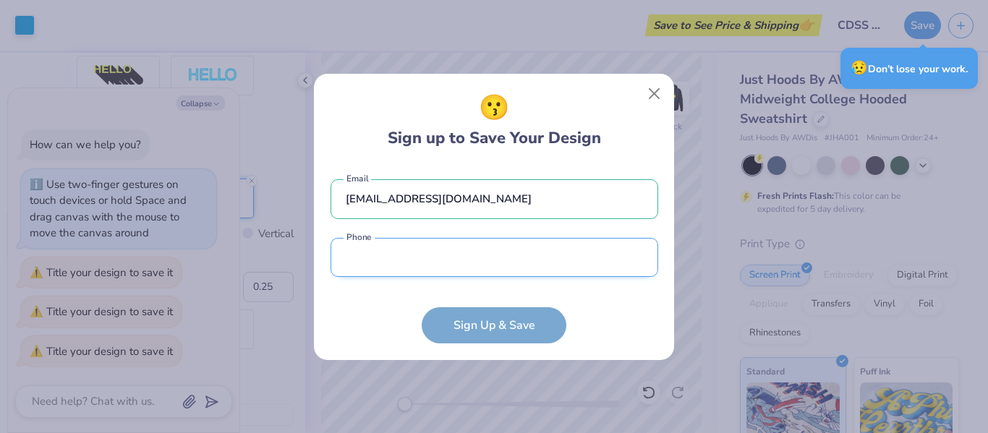
click at [458, 247] on input "tel" at bounding box center [495, 258] width 328 height 40
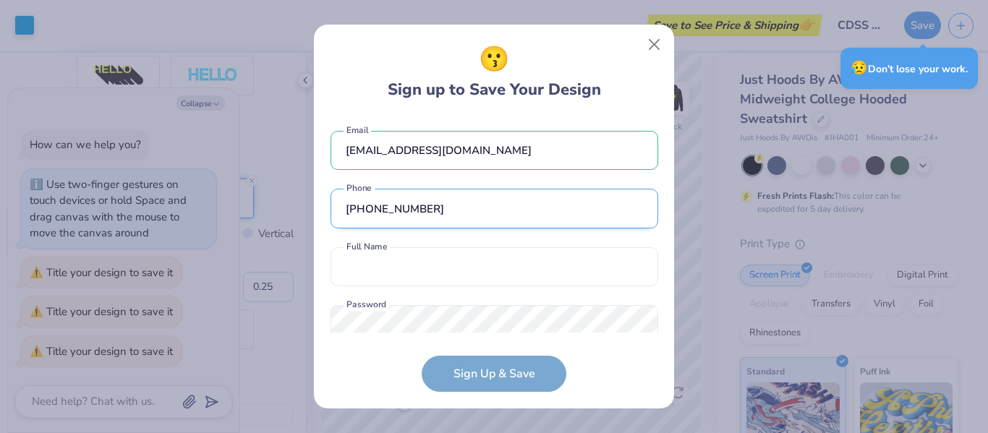
scroll to position [38, 0]
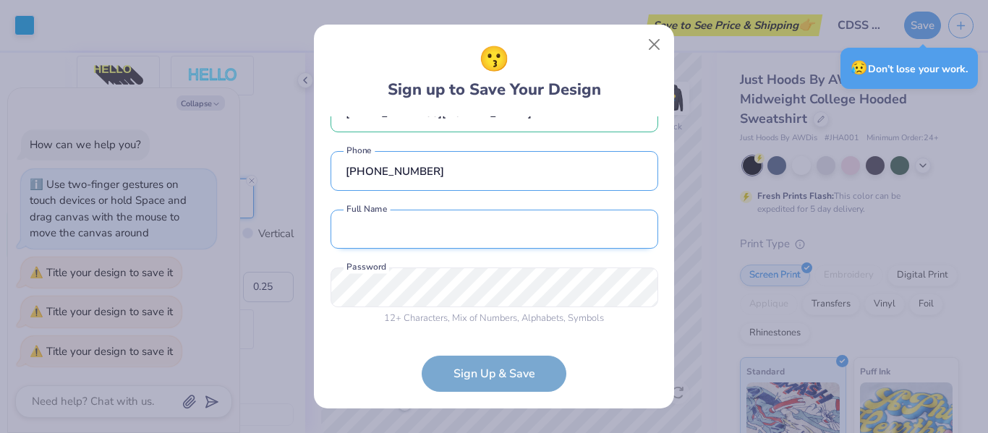
type input "[PHONE_NUMBER]"
click at [454, 245] on input "text" at bounding box center [495, 230] width 328 height 40
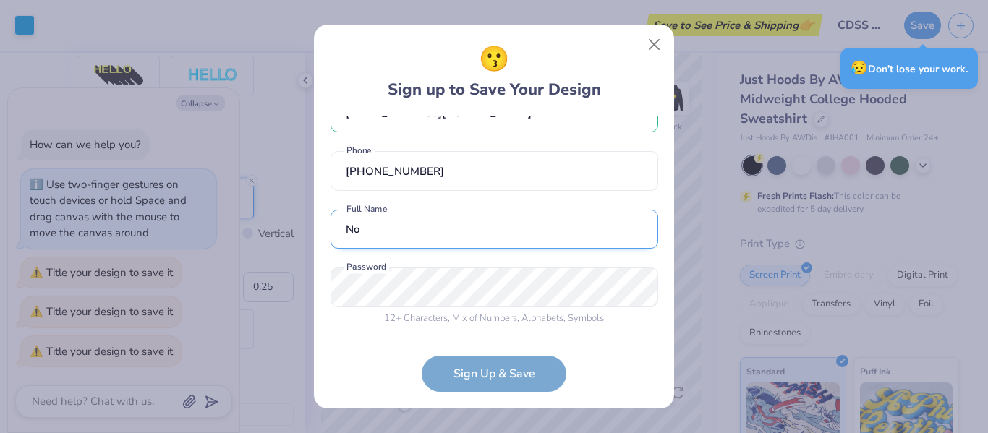
type input "Nor"
type textarea "x"
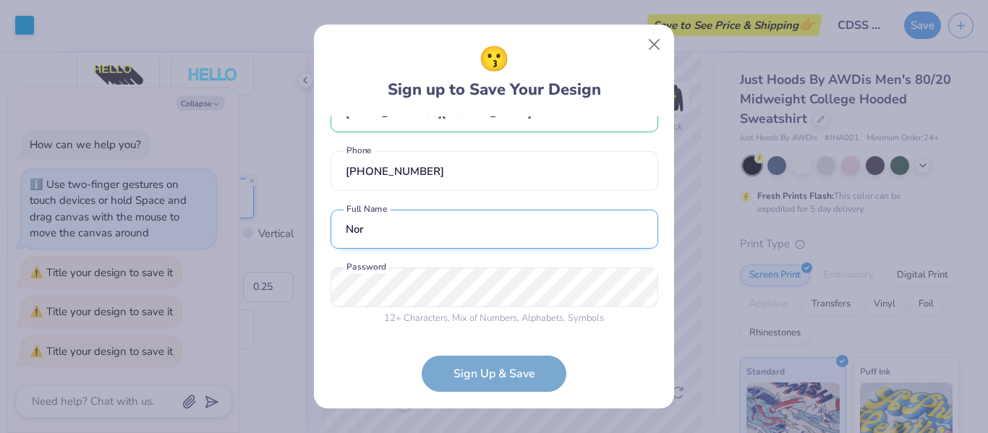
type input "[PERSON_NAME]"
type input "[PHONE_NUMBER]"
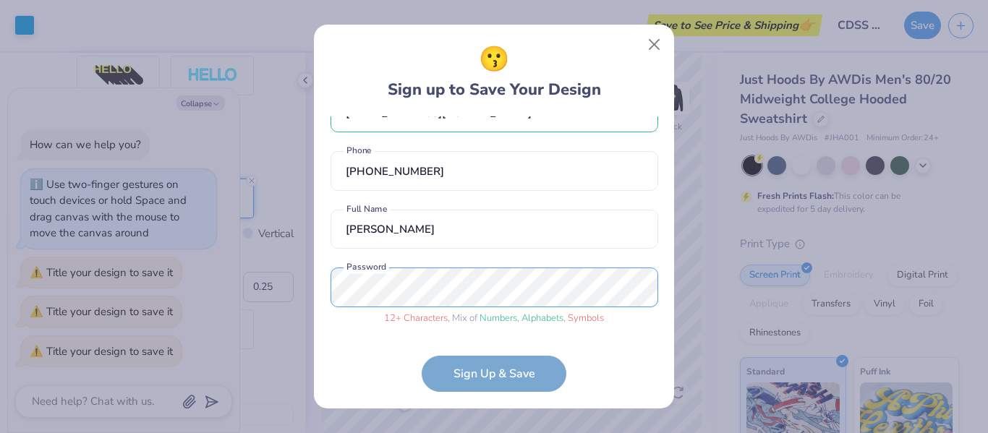
scroll to position [93, 0]
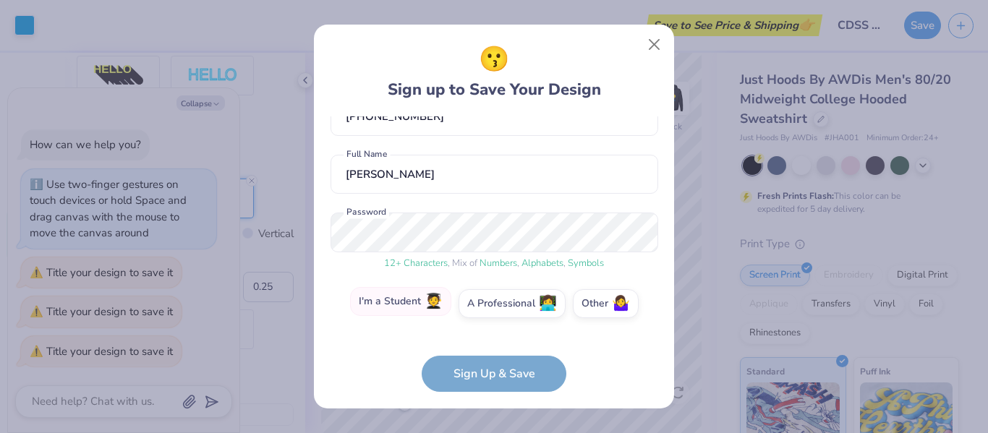
click at [406, 301] on label "I'm a Student 🧑‍🎓" at bounding box center [400, 301] width 101 height 29
click at [490, 396] on input "I'm a Student 🧑‍🎓" at bounding box center [494, 400] width 9 height 9
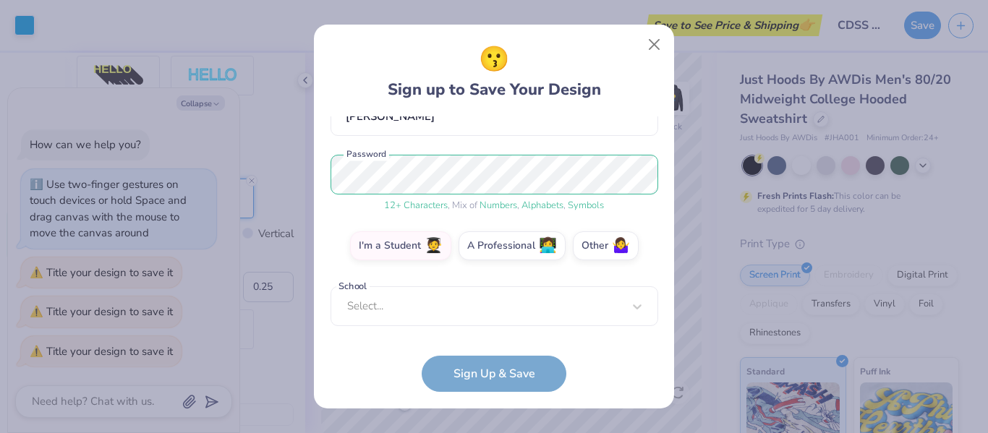
scroll to position [144, 0]
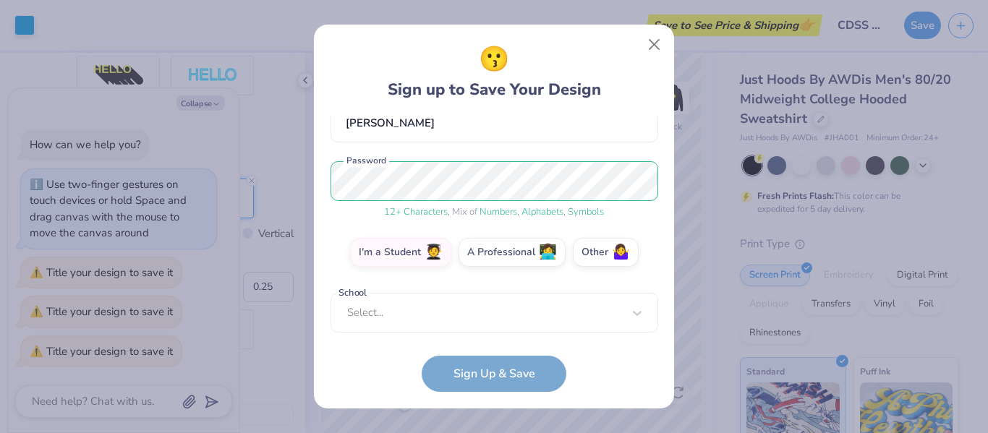
click at [473, 378] on form "[EMAIL_ADDRESS][DOMAIN_NAME] Email [PHONE_NUMBER] Phone [PERSON_NAME] Full Name…" at bounding box center [495, 254] width 328 height 276
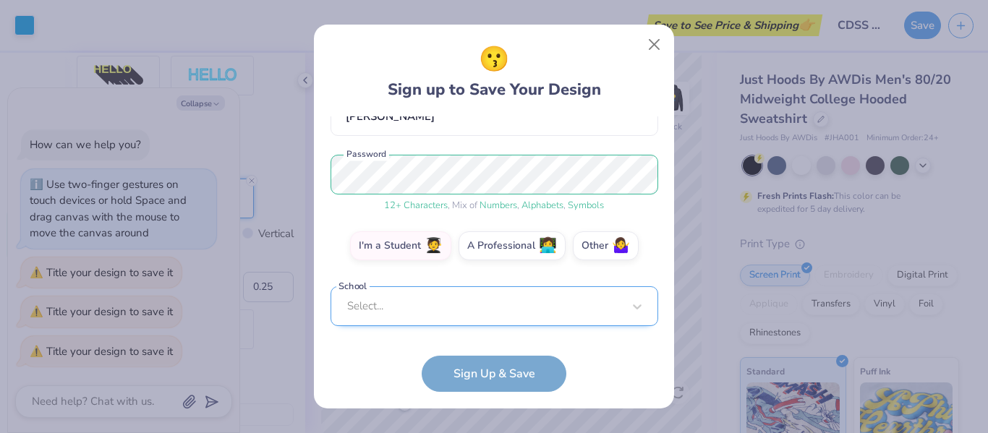
click at [437, 300] on div "Select..." at bounding box center [495, 306] width 328 height 40
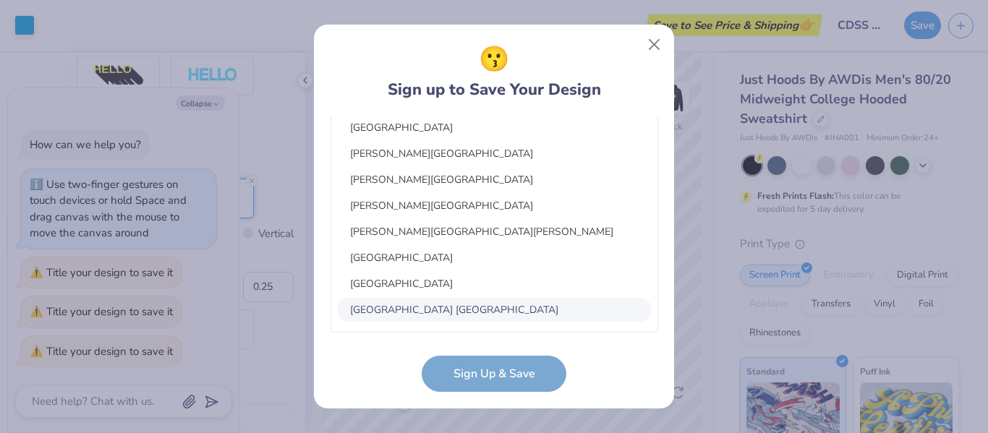
scroll to position [150, 0]
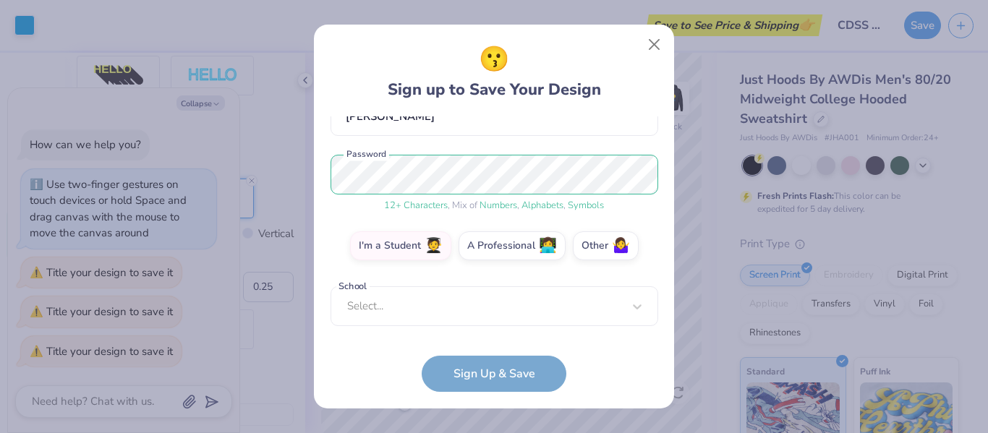
click at [784, 52] on div "😗 Sign up to Save Your Design [EMAIL_ADDRESS][DOMAIN_NAME] Email [PHONE_NUMBER]…" at bounding box center [494, 216] width 988 height 433
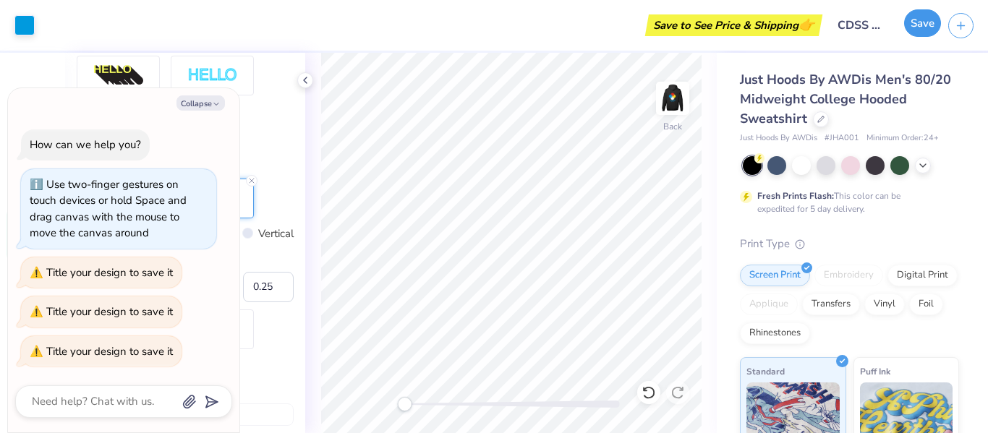
click at [916, 27] on button "Save" at bounding box center [922, 22] width 37 height 27
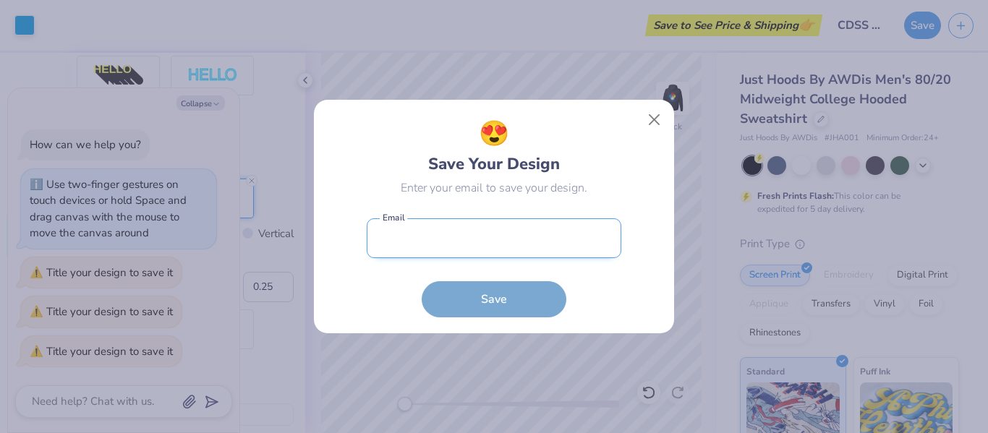
click at [488, 236] on input "email" at bounding box center [494, 238] width 255 height 40
type input "[EMAIL_ADDRESS][DOMAIN_NAME]"
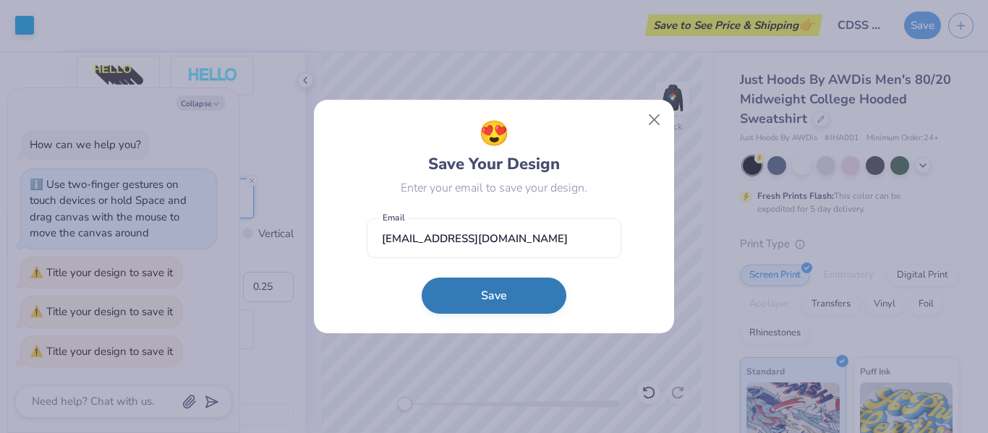
click at [484, 305] on button "Save" at bounding box center [494, 296] width 145 height 36
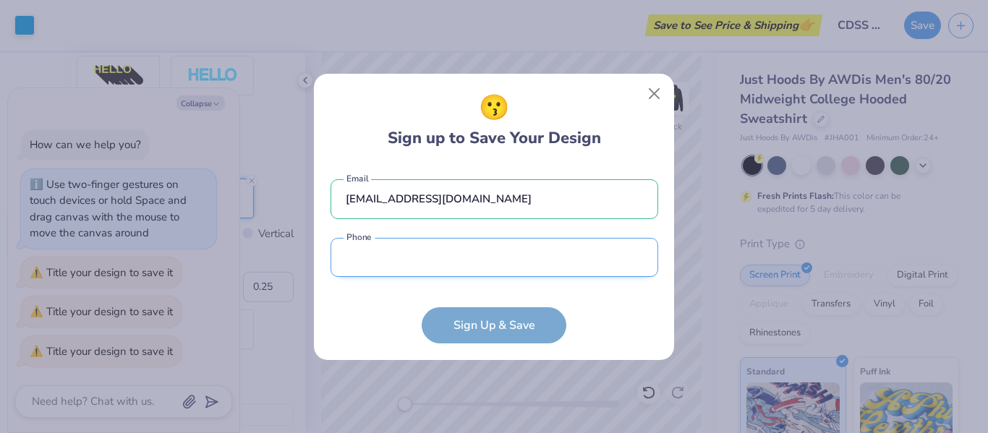
drag, startPoint x: 475, startPoint y: 255, endPoint x: 476, endPoint y: 246, distance: 8.7
click at [476, 246] on input "tel" at bounding box center [495, 258] width 328 height 40
type input "[PHONE_NUMBER]"
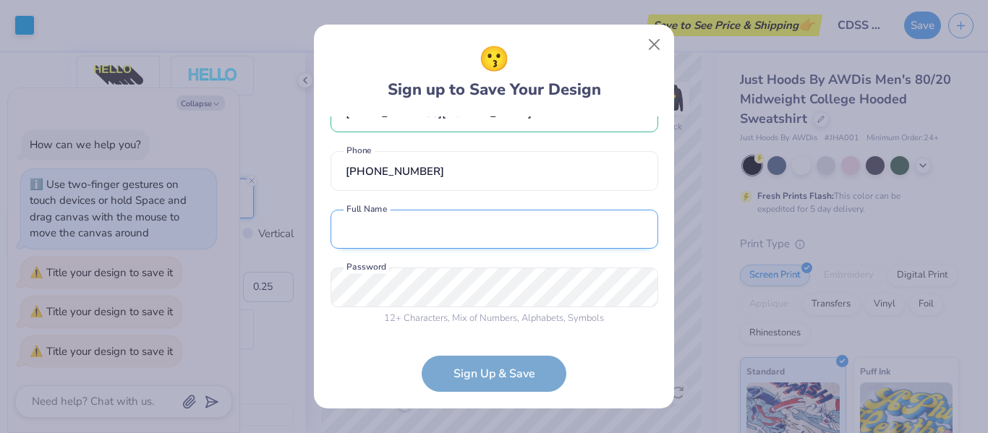
click at [454, 232] on input "text" at bounding box center [495, 230] width 328 height 40
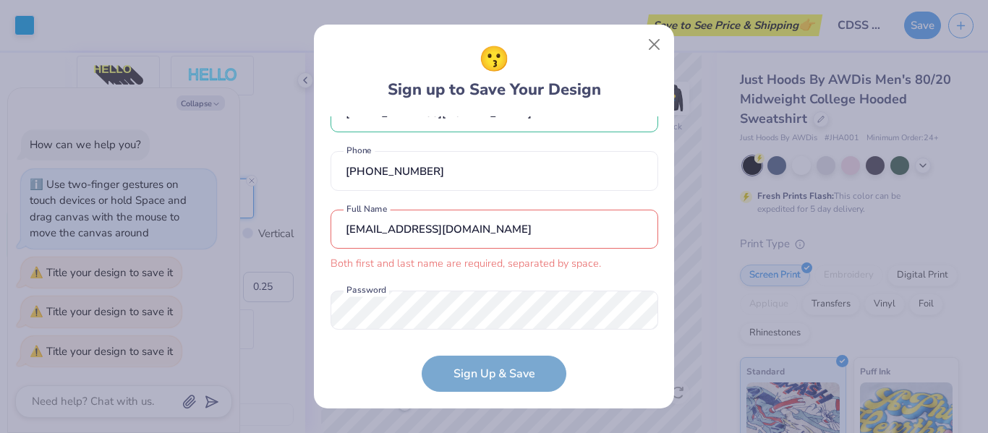
scroll to position [60, 0]
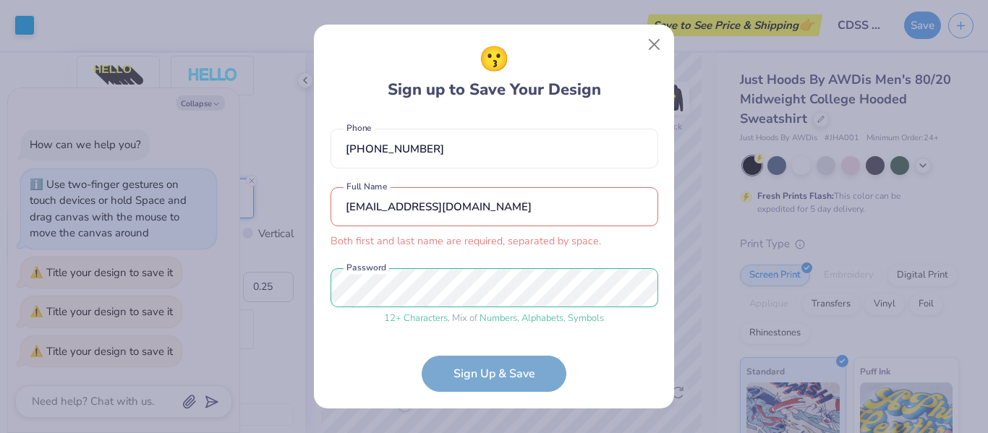
click at [472, 211] on input "[EMAIL_ADDRESS][DOMAIN_NAME]" at bounding box center [495, 207] width 328 height 40
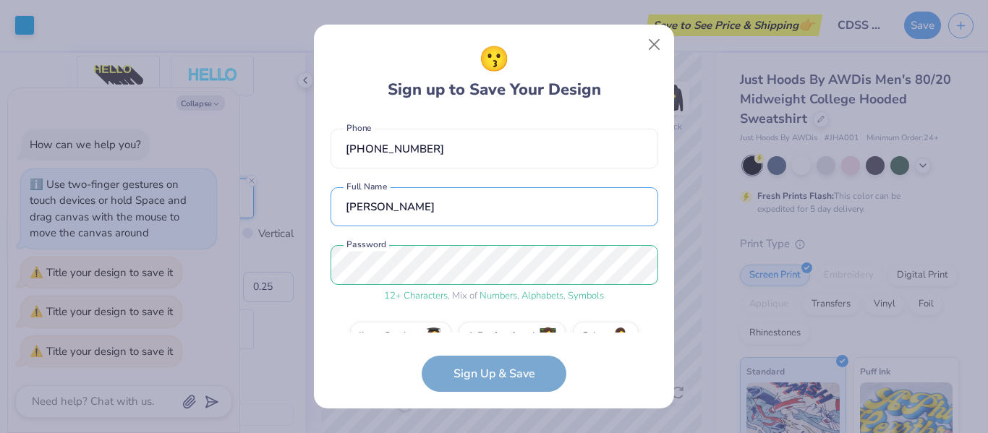
type input "[PERSON_NAME]"
click at [470, 371] on form "[EMAIL_ADDRESS][DOMAIN_NAME] Email [PHONE_NUMBER] Phone [PERSON_NAME] Full Name…" at bounding box center [495, 254] width 328 height 276
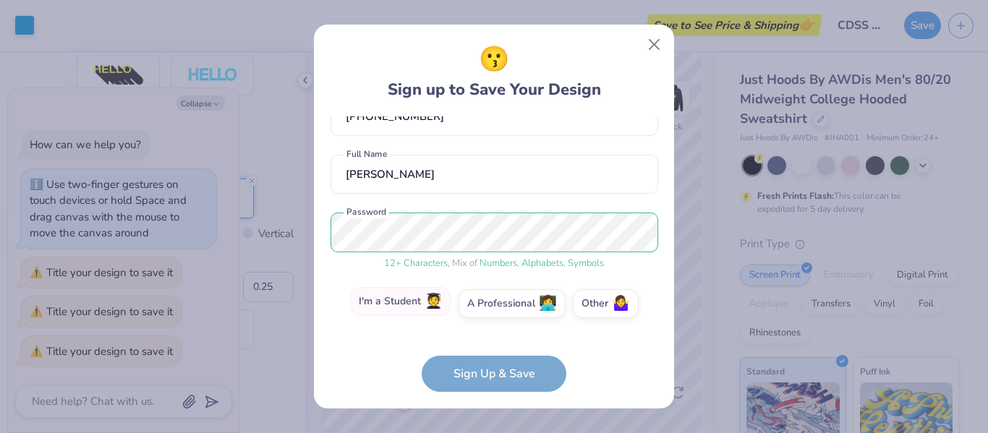
click at [407, 299] on label "I'm a Student 🧑‍🎓" at bounding box center [400, 301] width 101 height 29
click at [490, 396] on input "I'm a Student 🧑‍🎓" at bounding box center [494, 400] width 9 height 9
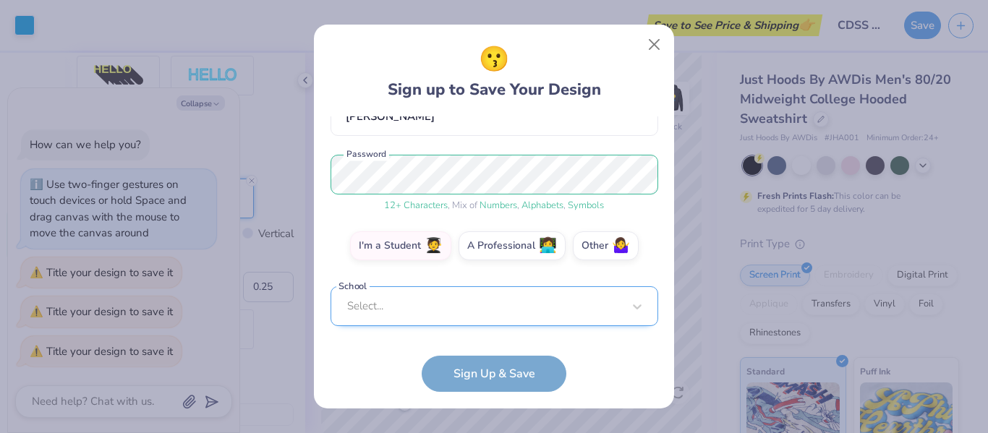
click at [404, 302] on div "Select..." at bounding box center [495, 306] width 328 height 40
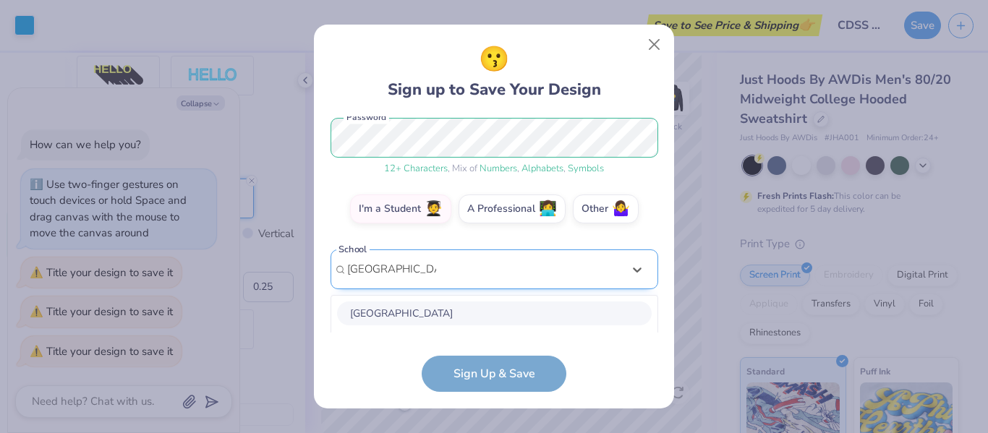
scroll to position [368, 0]
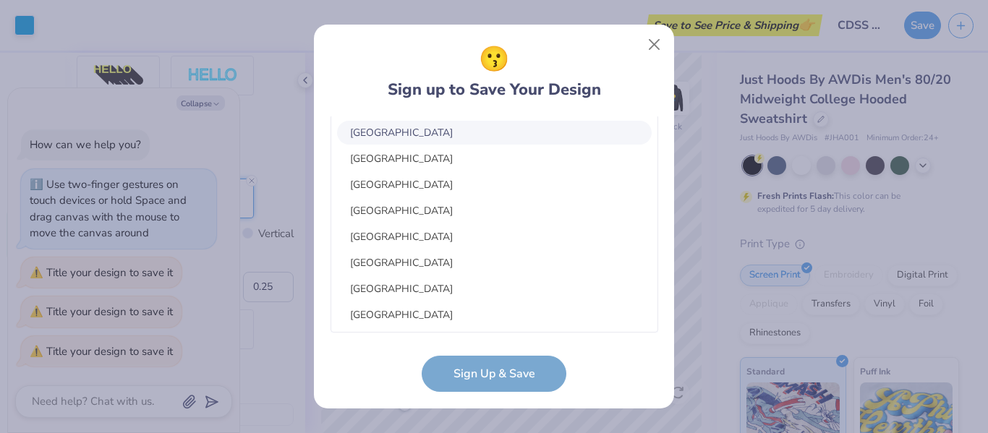
click at [401, 127] on div "[GEOGRAPHIC_DATA]" at bounding box center [494, 133] width 315 height 24
type input "[GEOGRAPHIC_DATA]"
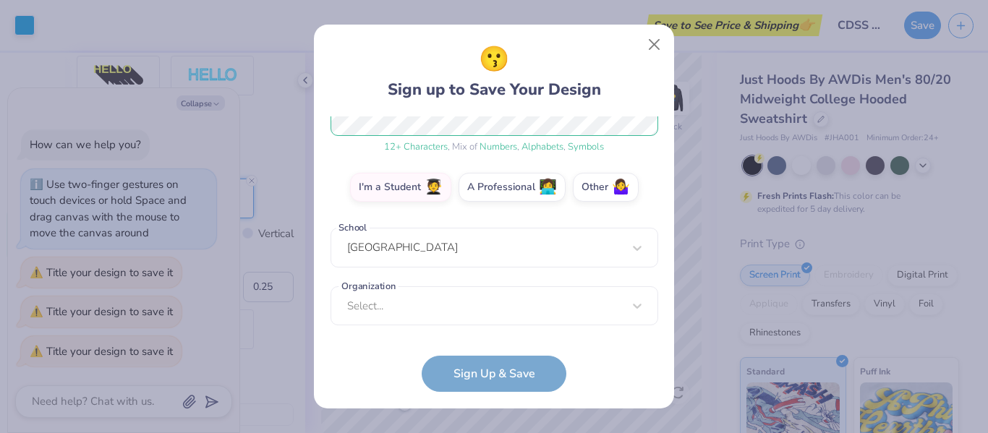
scroll to position [202, 0]
click at [412, 322] on div "Select..." at bounding box center [495, 306] width 328 height 40
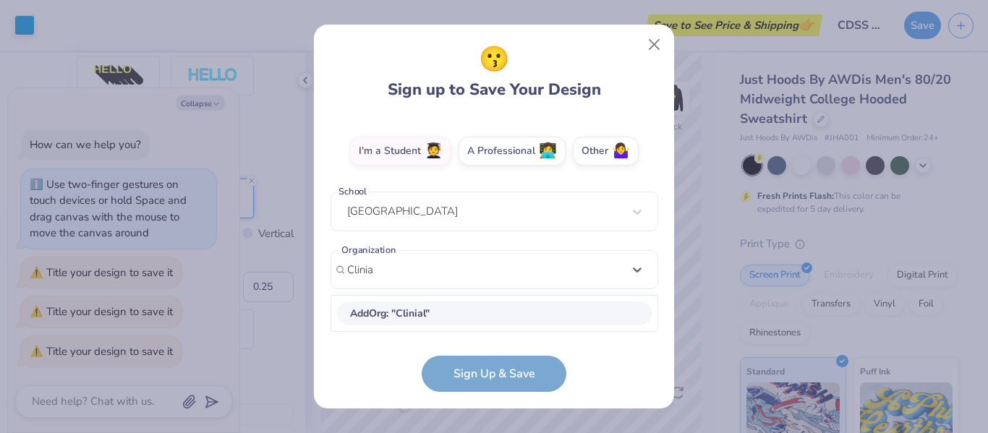
scroll to position [245, 0]
type input "Clinical"
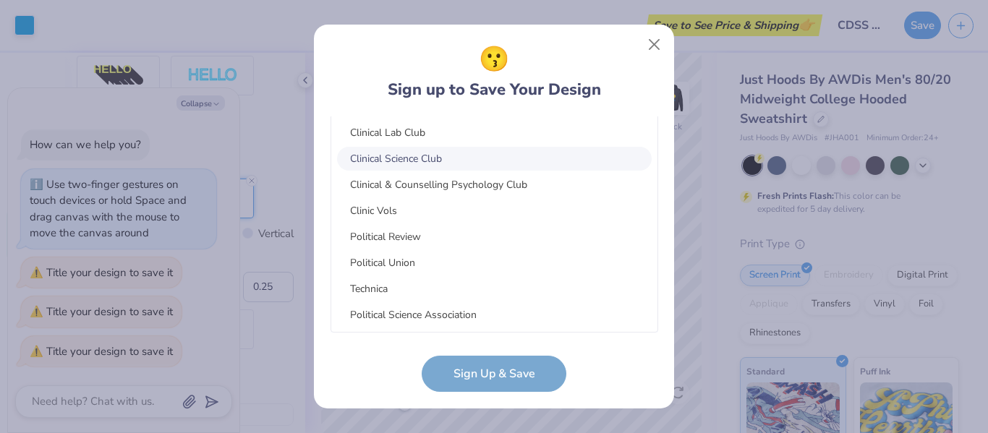
click at [425, 157] on div "Clinical Science Club" at bounding box center [494, 159] width 315 height 24
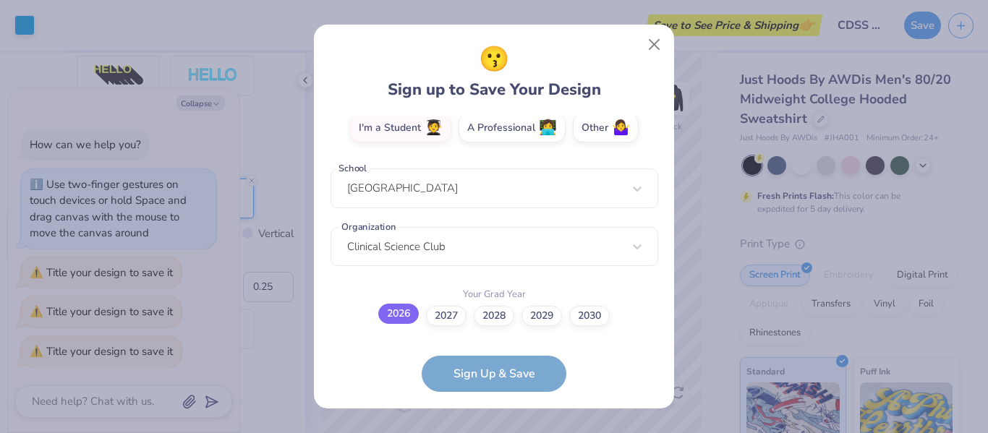
click at [400, 314] on label "2026" at bounding box center [398, 314] width 41 height 20
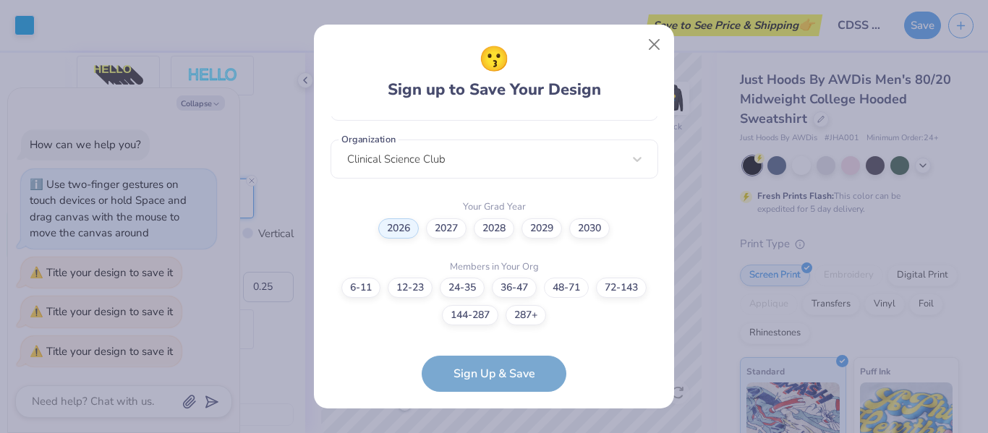
drag, startPoint x: 552, startPoint y: 294, endPoint x: 453, endPoint y: 413, distance: 155.2
click at [453, 413] on div "😗 Sign up to Save Your Design [EMAIL_ADDRESS][DOMAIN_NAME] Email [PHONE_NUMBER]…" at bounding box center [494, 216] width 988 height 433
click at [578, 281] on label "48-71" at bounding box center [566, 286] width 45 height 20
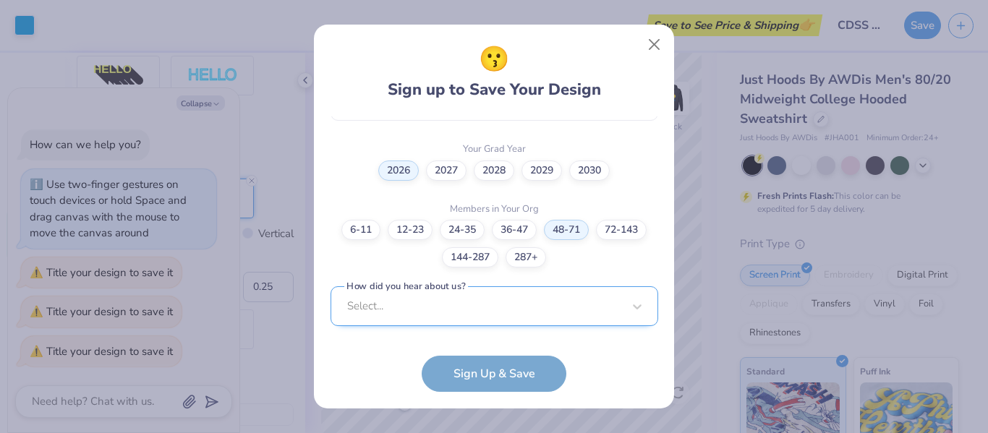
click at [510, 318] on div "Select..." at bounding box center [495, 306] width 328 height 40
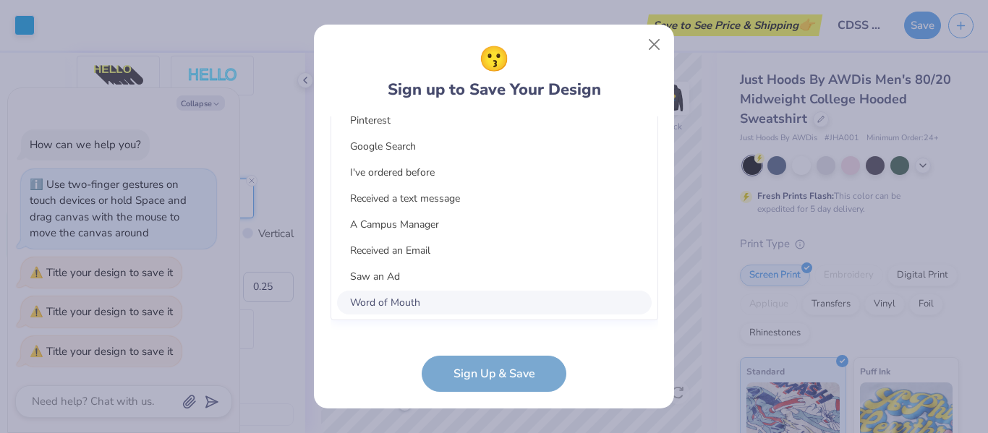
scroll to position [632, 0]
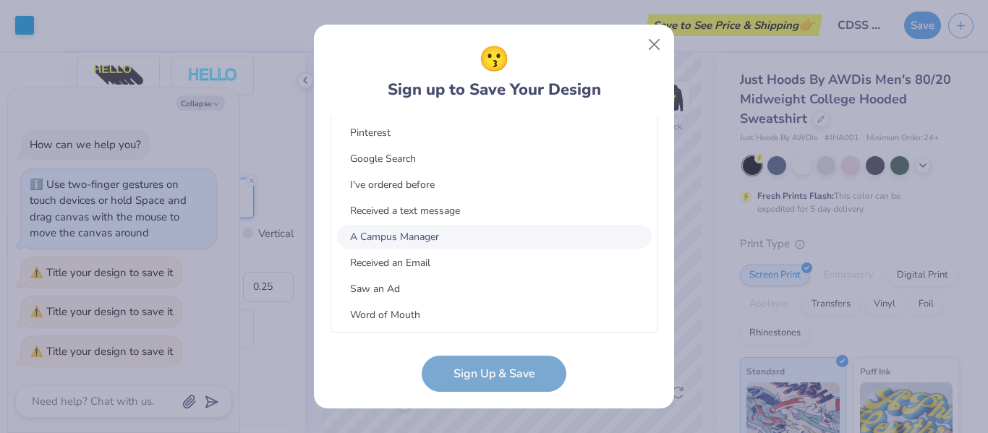
click at [425, 227] on div "A Campus Manager" at bounding box center [494, 237] width 315 height 24
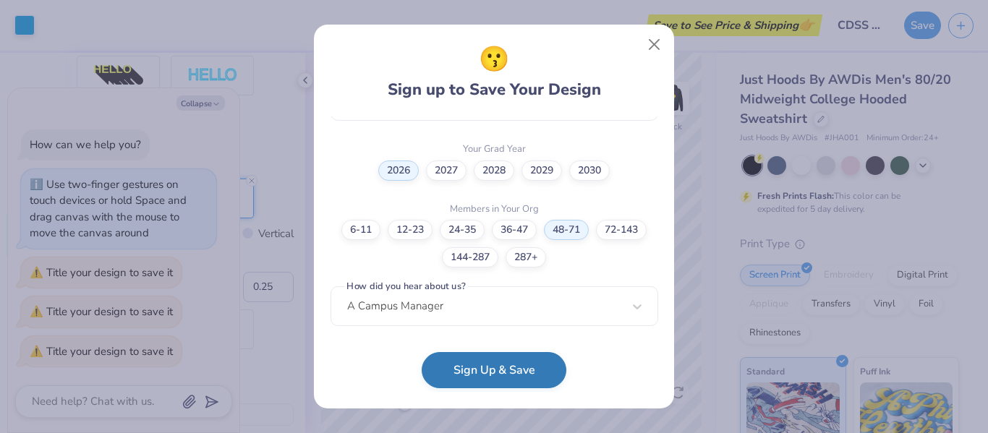
click at [491, 384] on button "Sign Up & Save" at bounding box center [494, 370] width 145 height 36
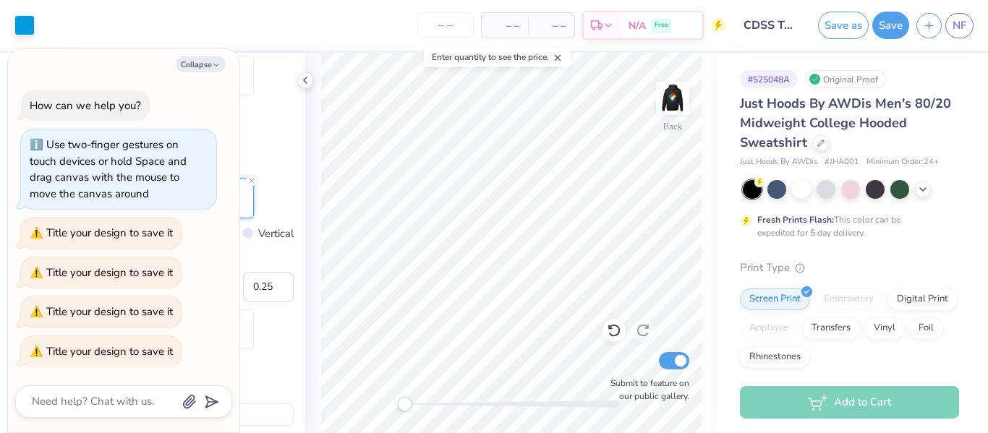
type textarea "x"
type input "4.27"
type input "1.54"
type input "3.55"
click at [669, 103] on img at bounding box center [673, 98] width 58 height 58
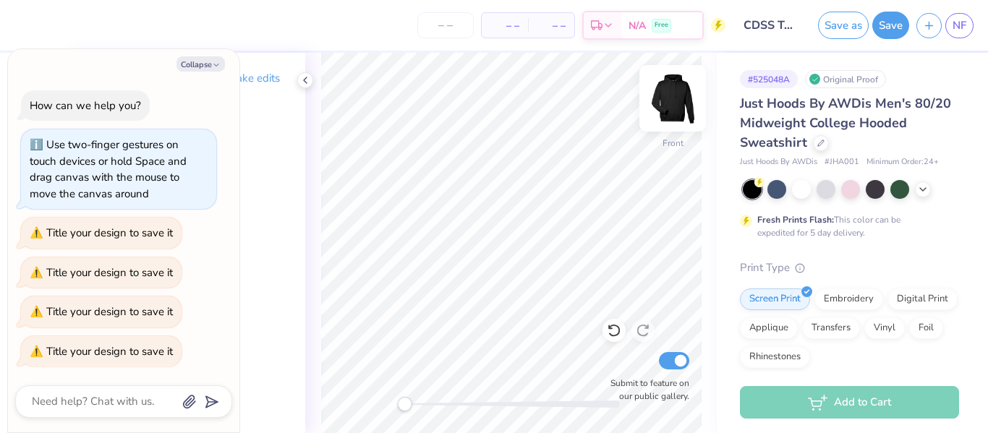
click at [663, 121] on img at bounding box center [673, 98] width 58 height 58
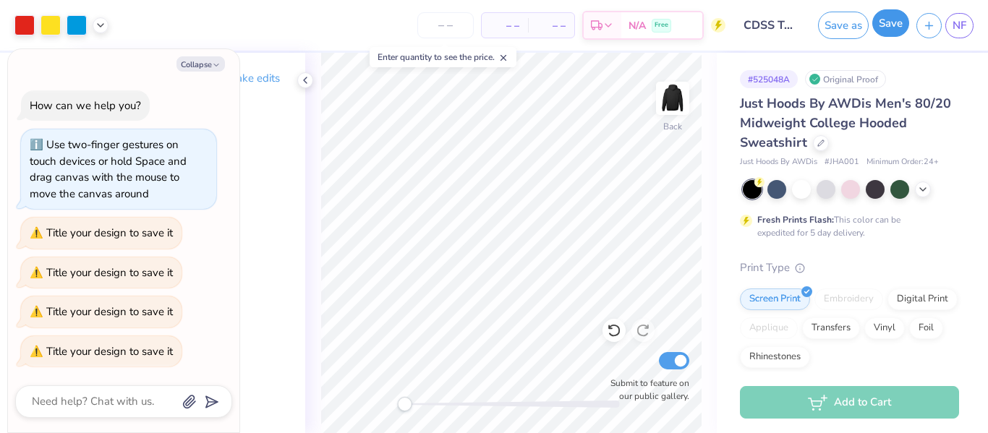
click at [885, 26] on button "Save" at bounding box center [890, 22] width 37 height 27
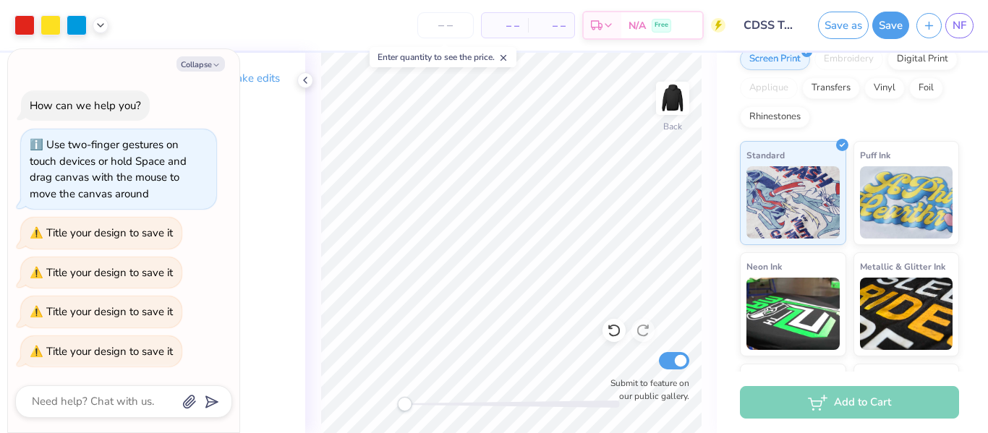
scroll to position [336, 0]
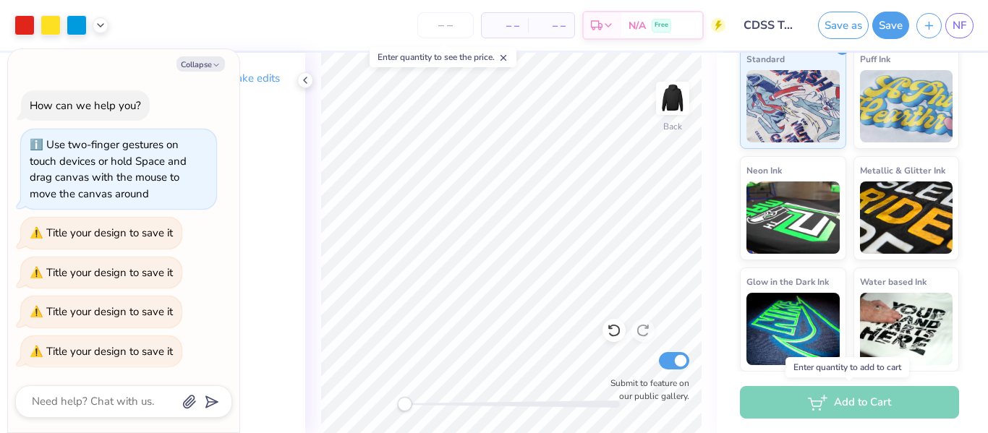
click at [835, 404] on div "Add to Cart" at bounding box center [849, 402] width 219 height 33
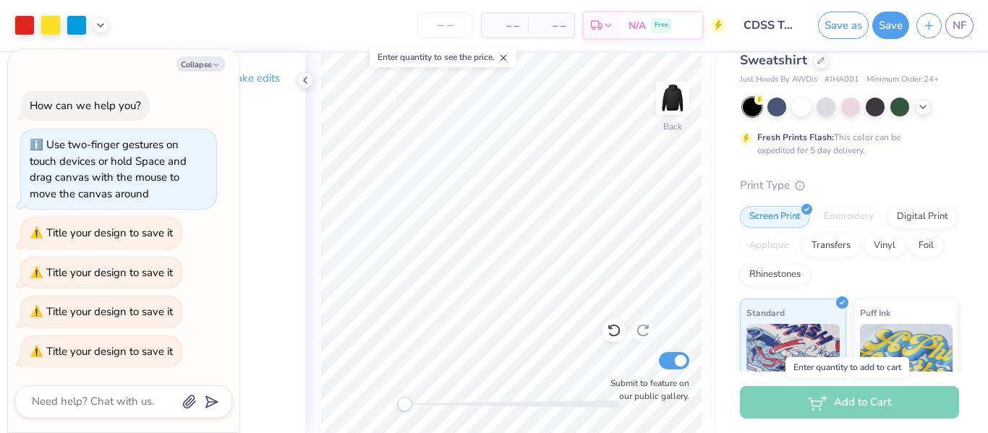
scroll to position [0, 0]
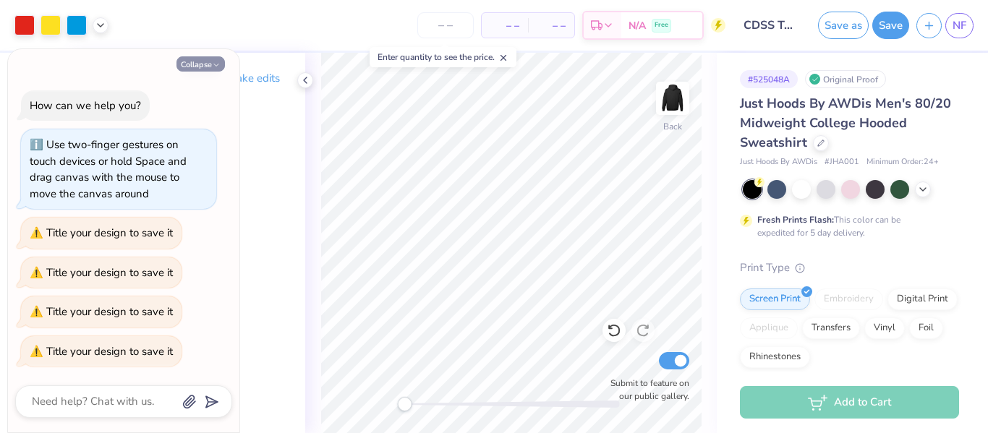
click at [213, 62] on icon "button" at bounding box center [216, 65] width 9 height 9
type textarea "x"
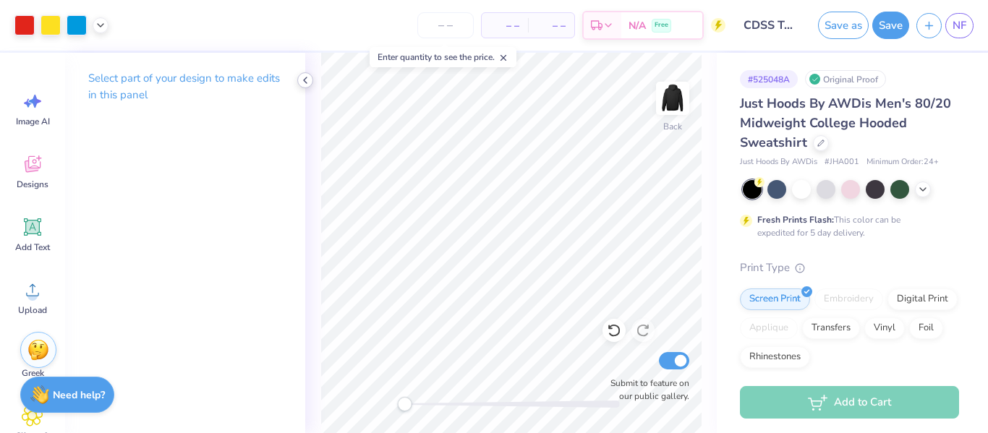
click at [307, 82] on icon at bounding box center [306, 81] width 12 height 12
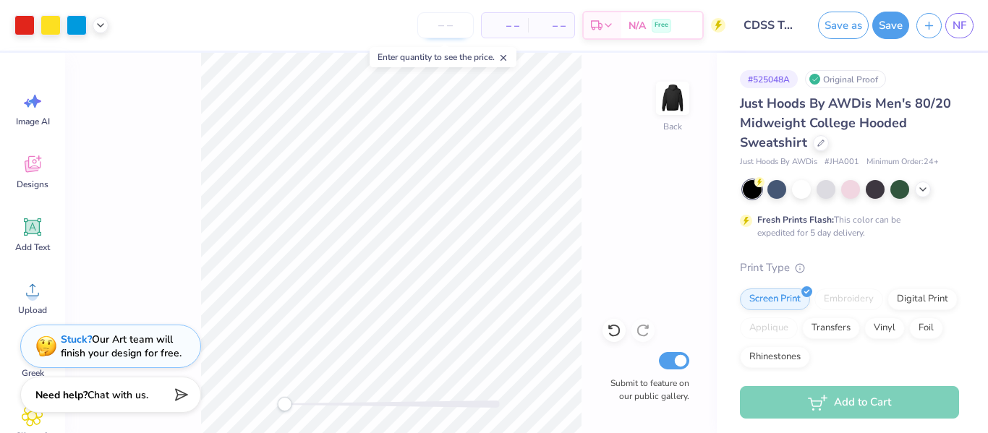
click at [457, 28] on input "number" at bounding box center [445, 25] width 56 height 26
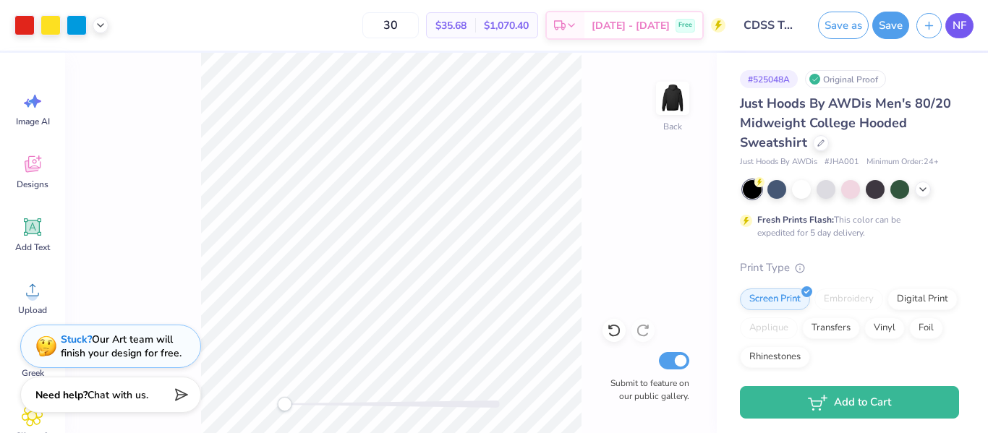
type input "30"
click at [951, 33] on link "NF" at bounding box center [960, 25] width 28 height 25
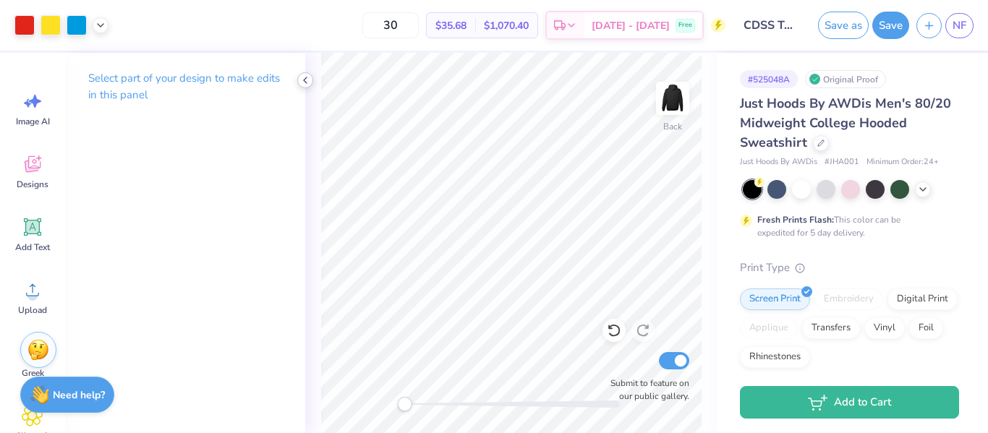
click at [307, 77] on icon at bounding box center [306, 81] width 12 height 12
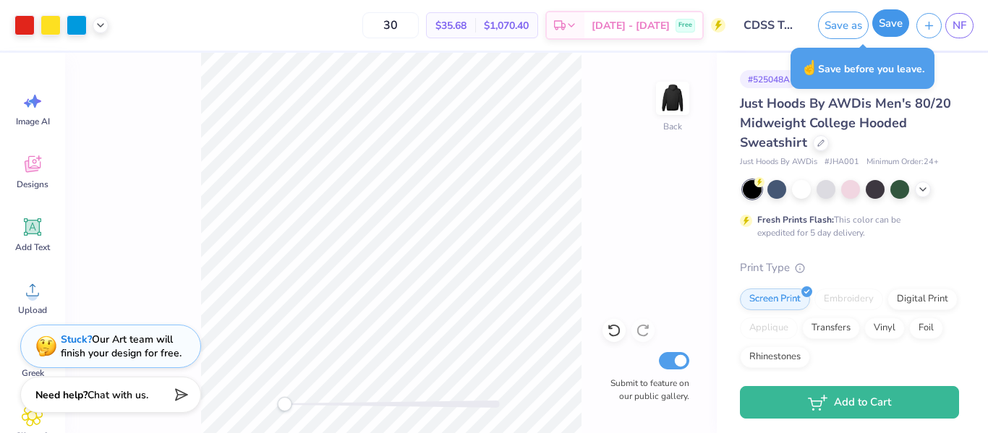
click at [888, 25] on button "Save" at bounding box center [890, 22] width 37 height 27
